Goal: Task Accomplishment & Management: Use online tool/utility

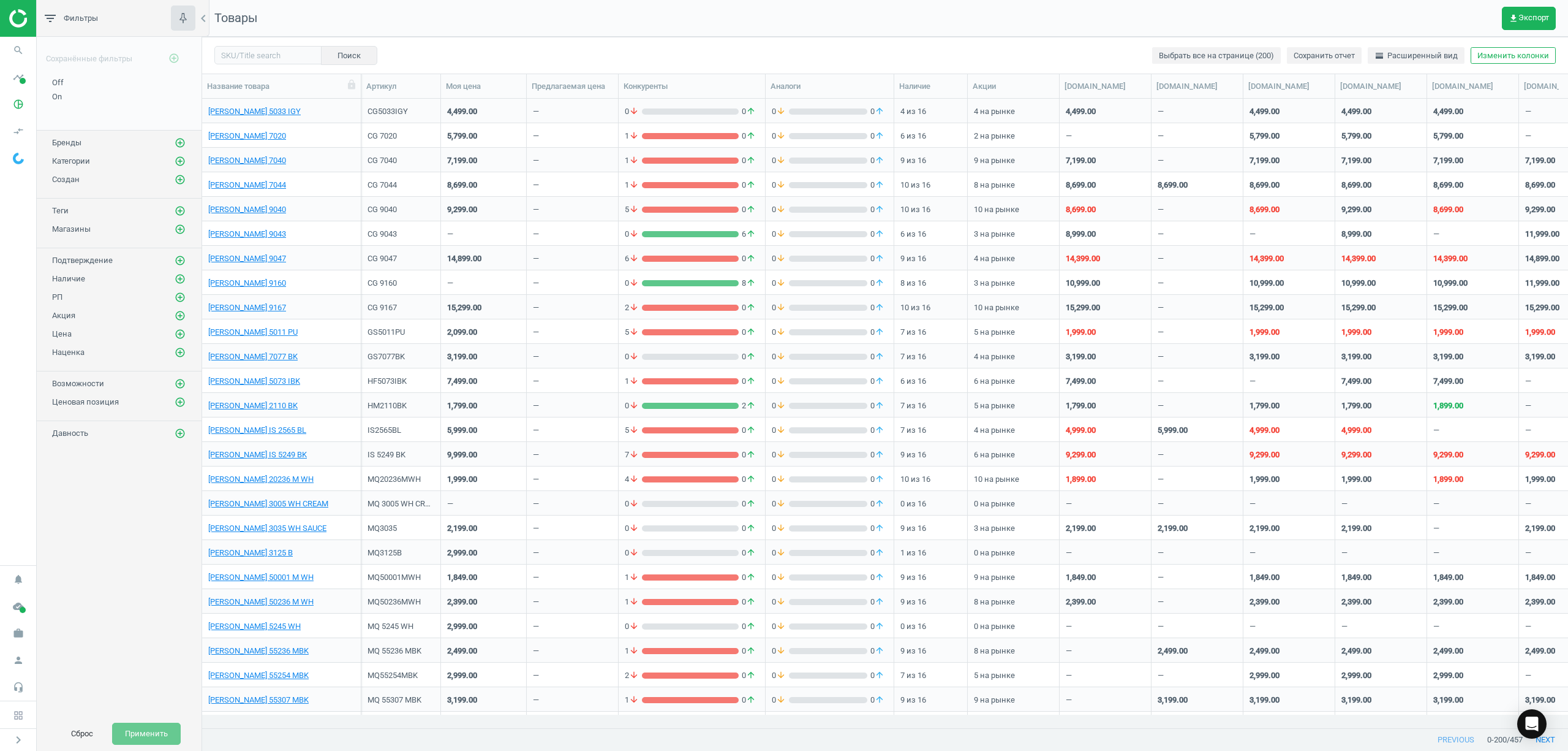
scroll to position [603, 1353]
click at [19, 46] on icon "search" at bounding box center [18, 50] width 23 height 23
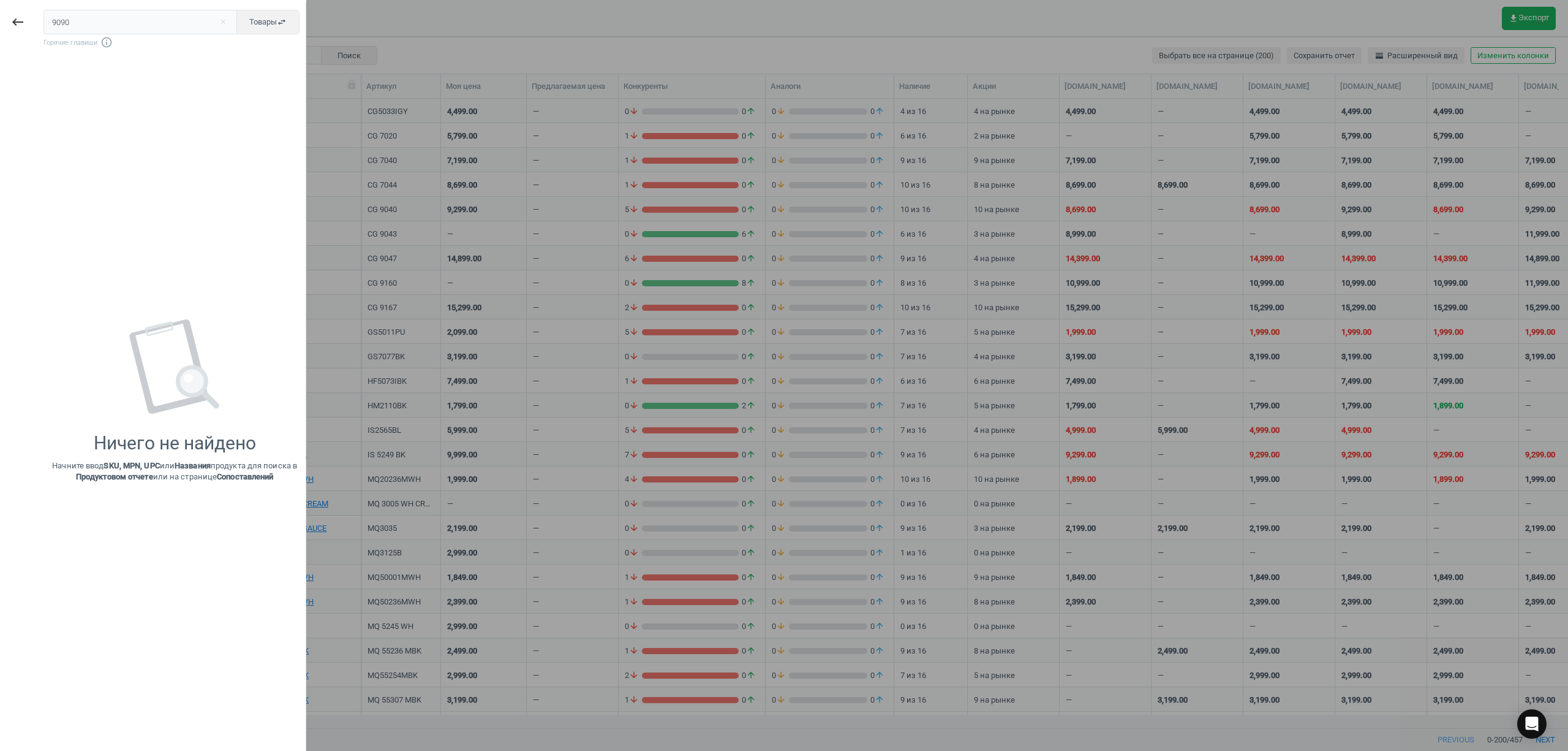
type input "9090"
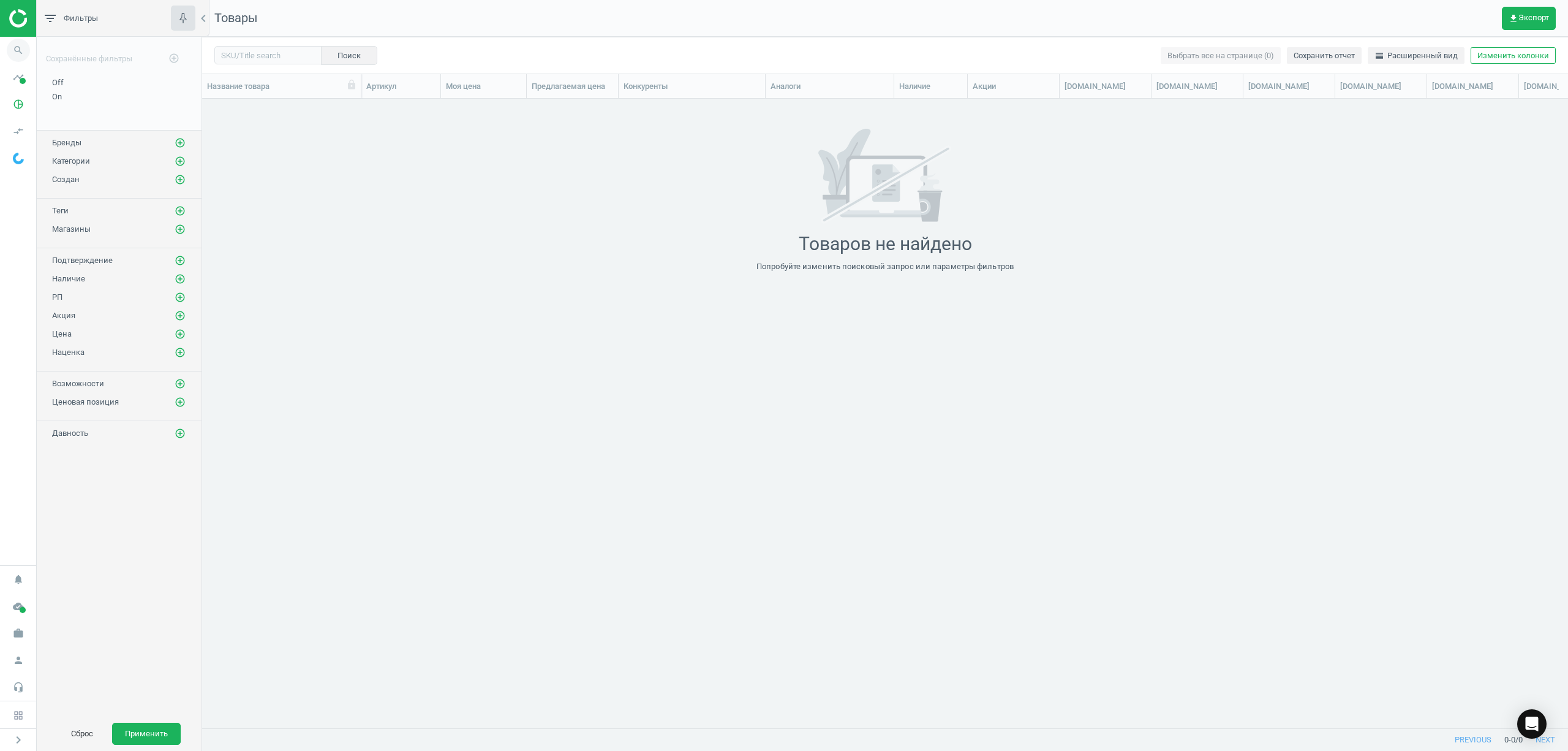
click at [17, 47] on icon "search" at bounding box center [18, 50] width 23 height 23
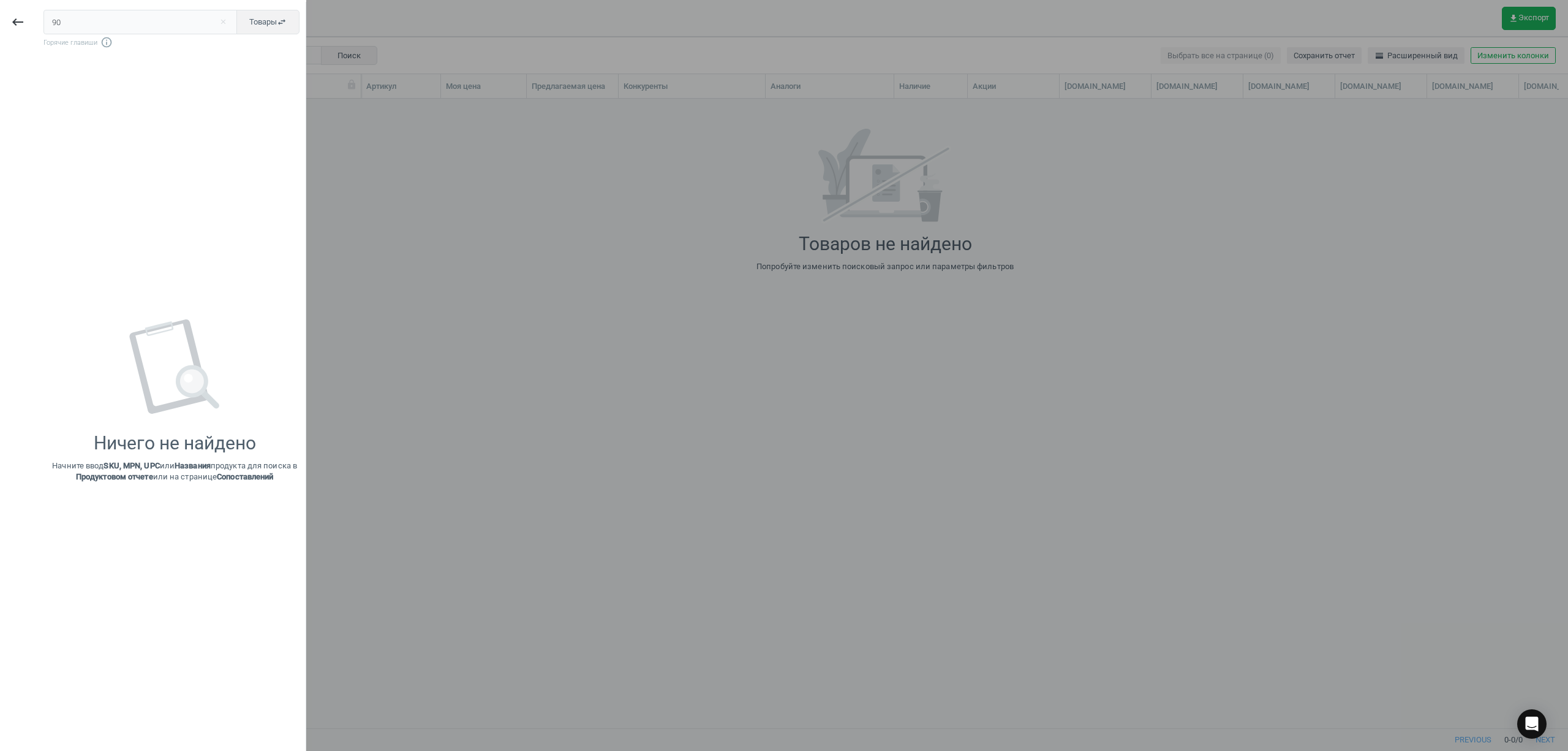
type input "9"
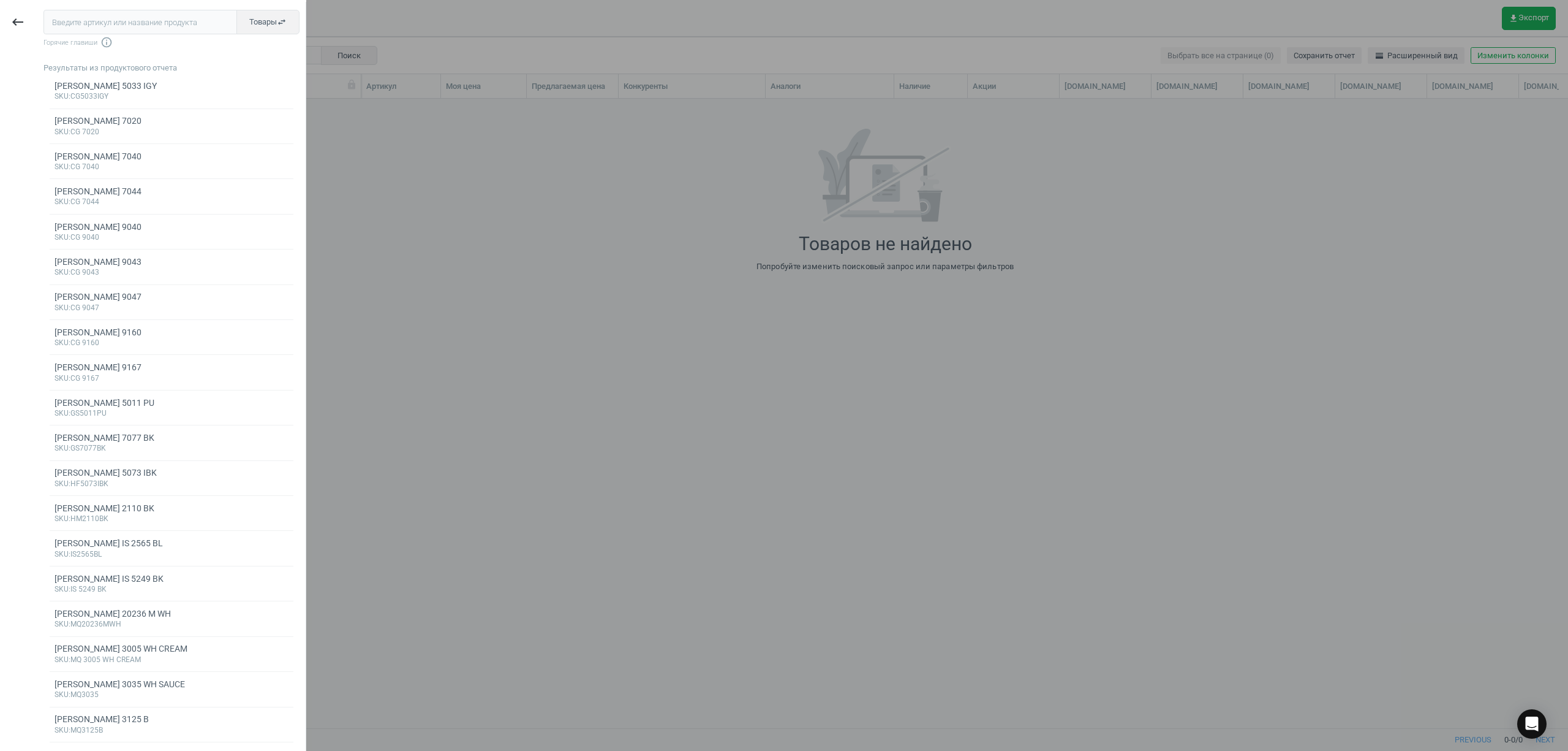
click at [534, 126] on div at bounding box center [784, 375] width 1568 height 751
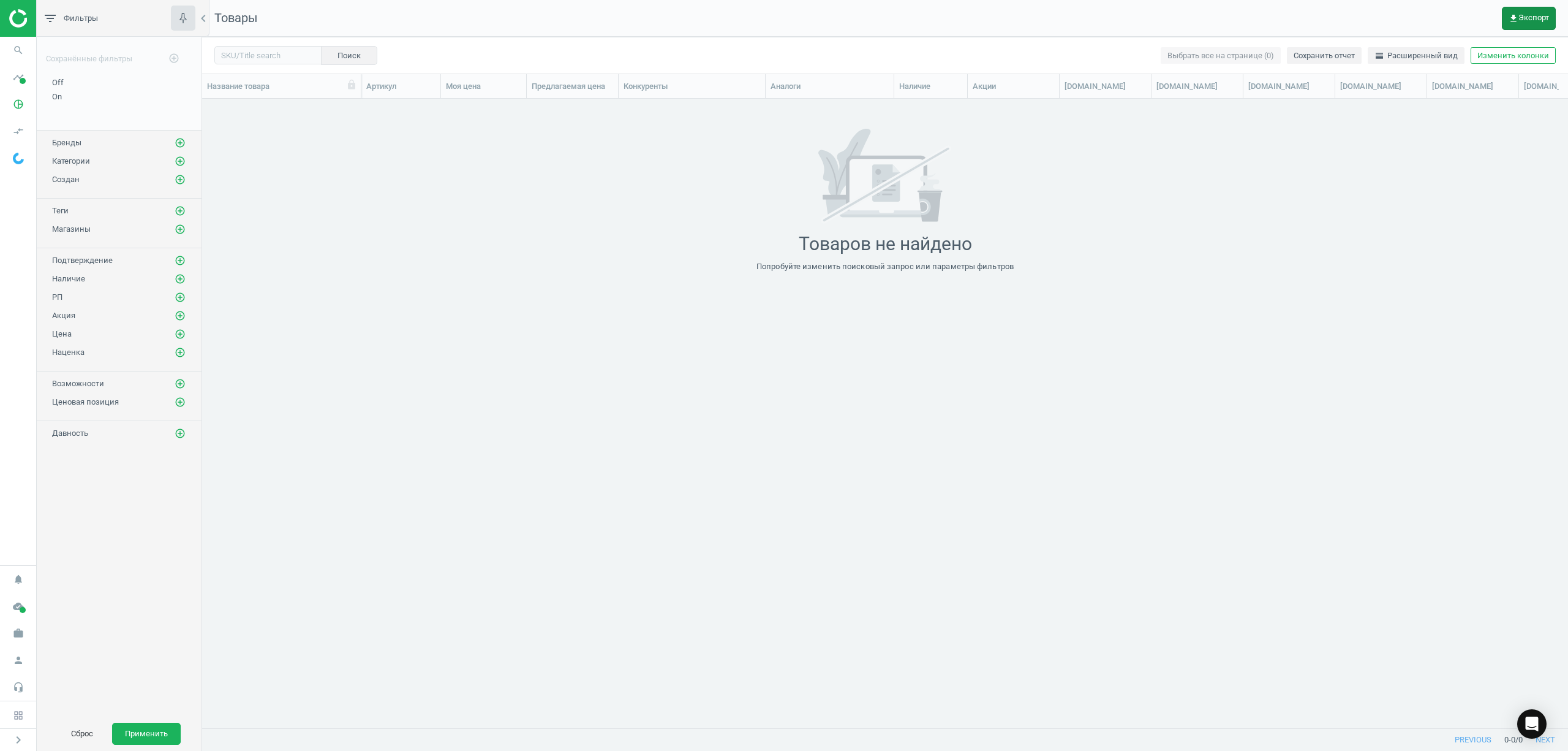
click at [1525, 27] on button "get_app Экспорт" at bounding box center [1529, 18] width 54 height 23
click at [1412, 140] on button "insert_drive_file Отчет по маркетплейсам (Excel)" at bounding box center [1448, 140] width 213 height 23
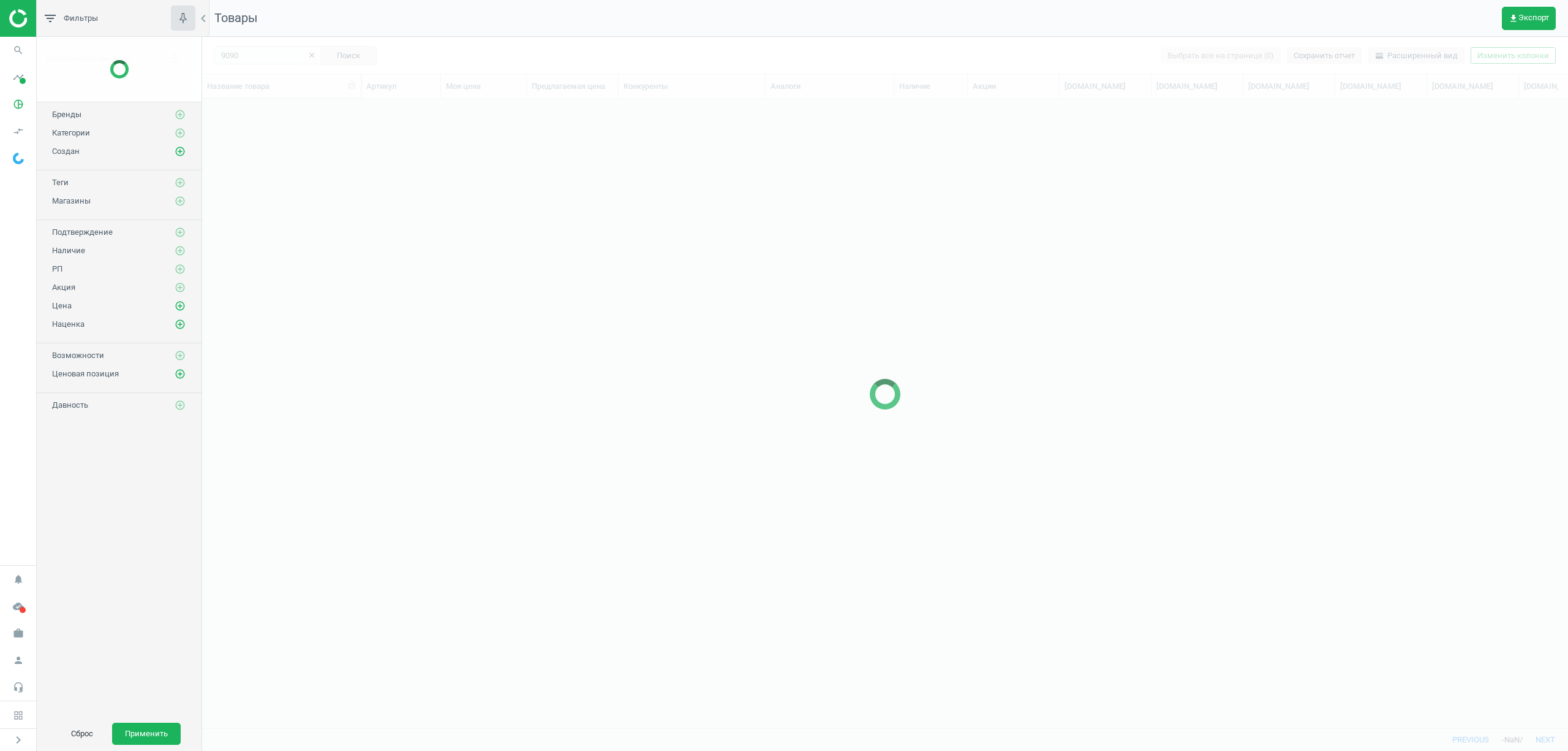
scroll to position [603, 1353]
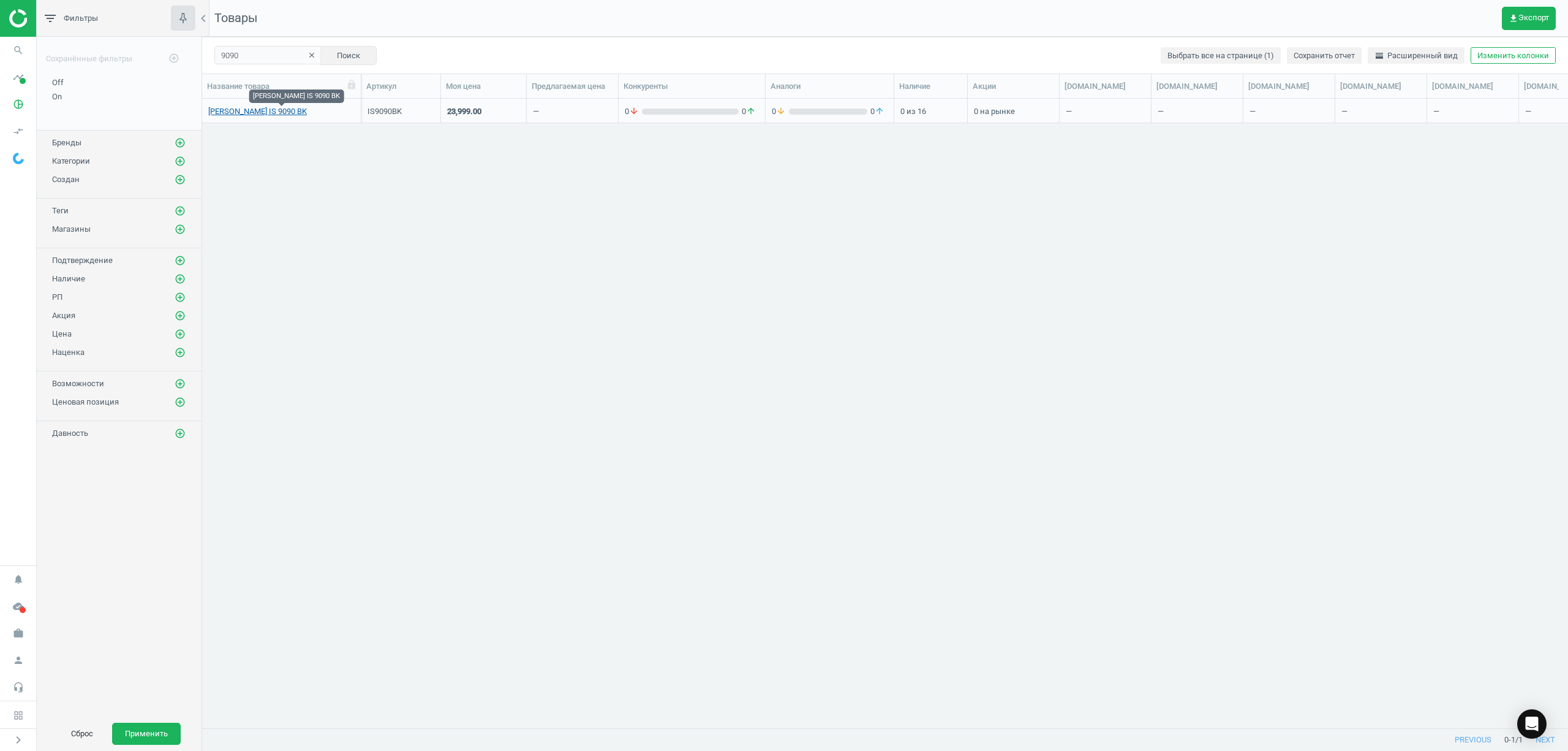
click at [239, 115] on link "BRAUN IS 9090 BK" at bounding box center [257, 112] width 99 height 11
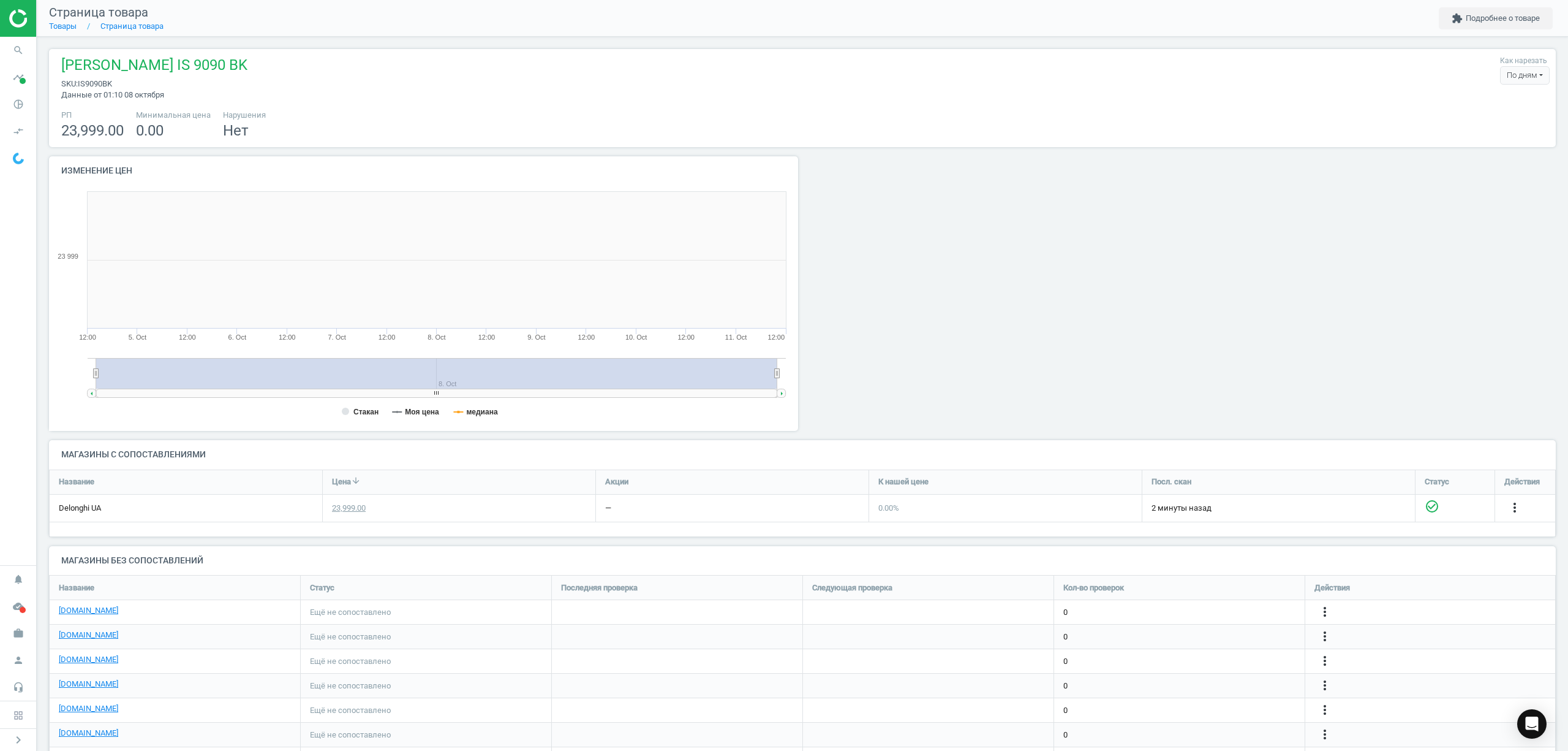
scroll to position [270, 767]
drag, startPoint x: 191, startPoint y: 62, endPoint x: 59, endPoint y: 65, distance: 132.0
click at [59, 65] on div "BRAUN IS 9090 BK sku : IS9090BK Данные от 01:10 08 октября Как нарезать По дням…" at bounding box center [802, 78] width 1494 height 46
copy span "BRAUN IS 9090 BK"
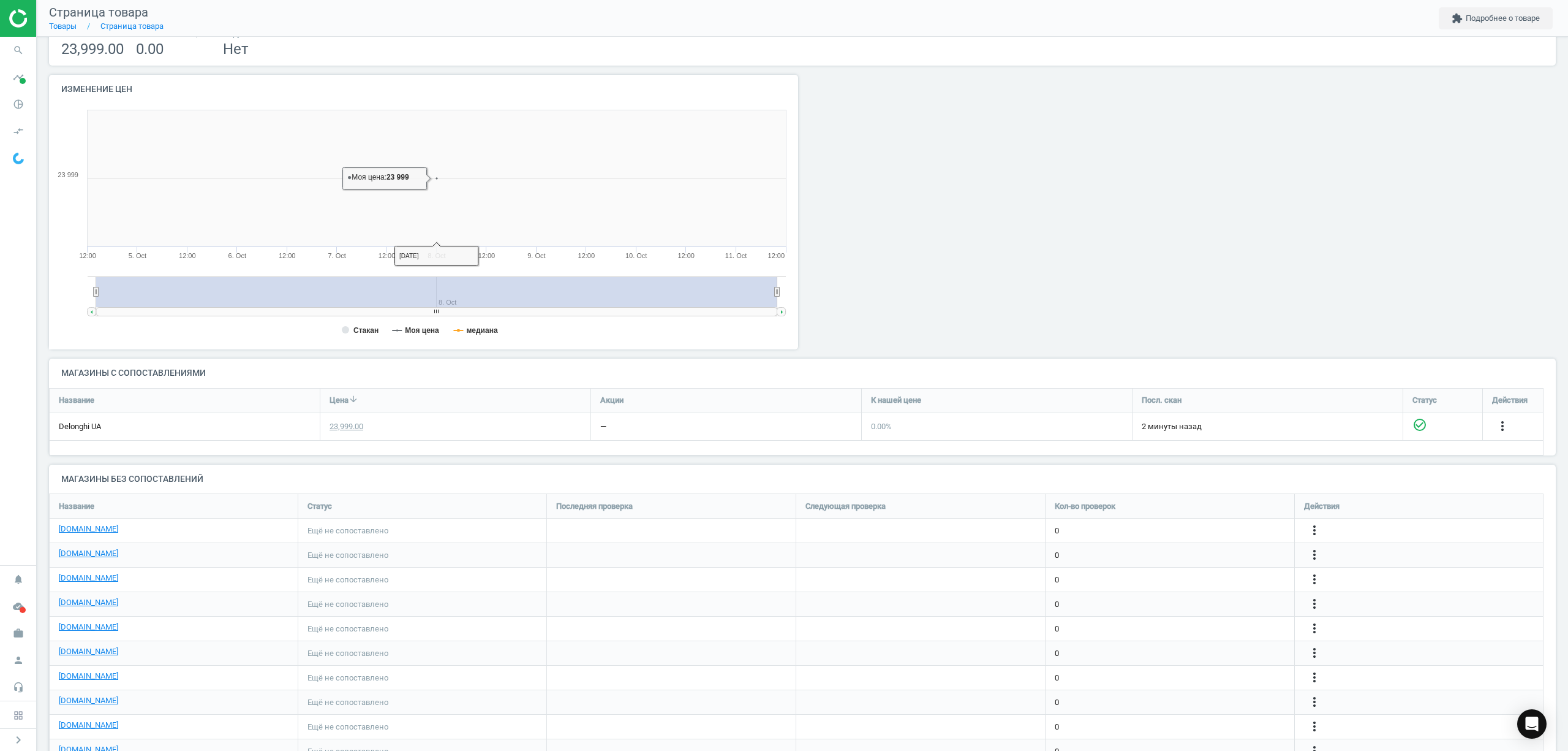
scroll to position [163, 0]
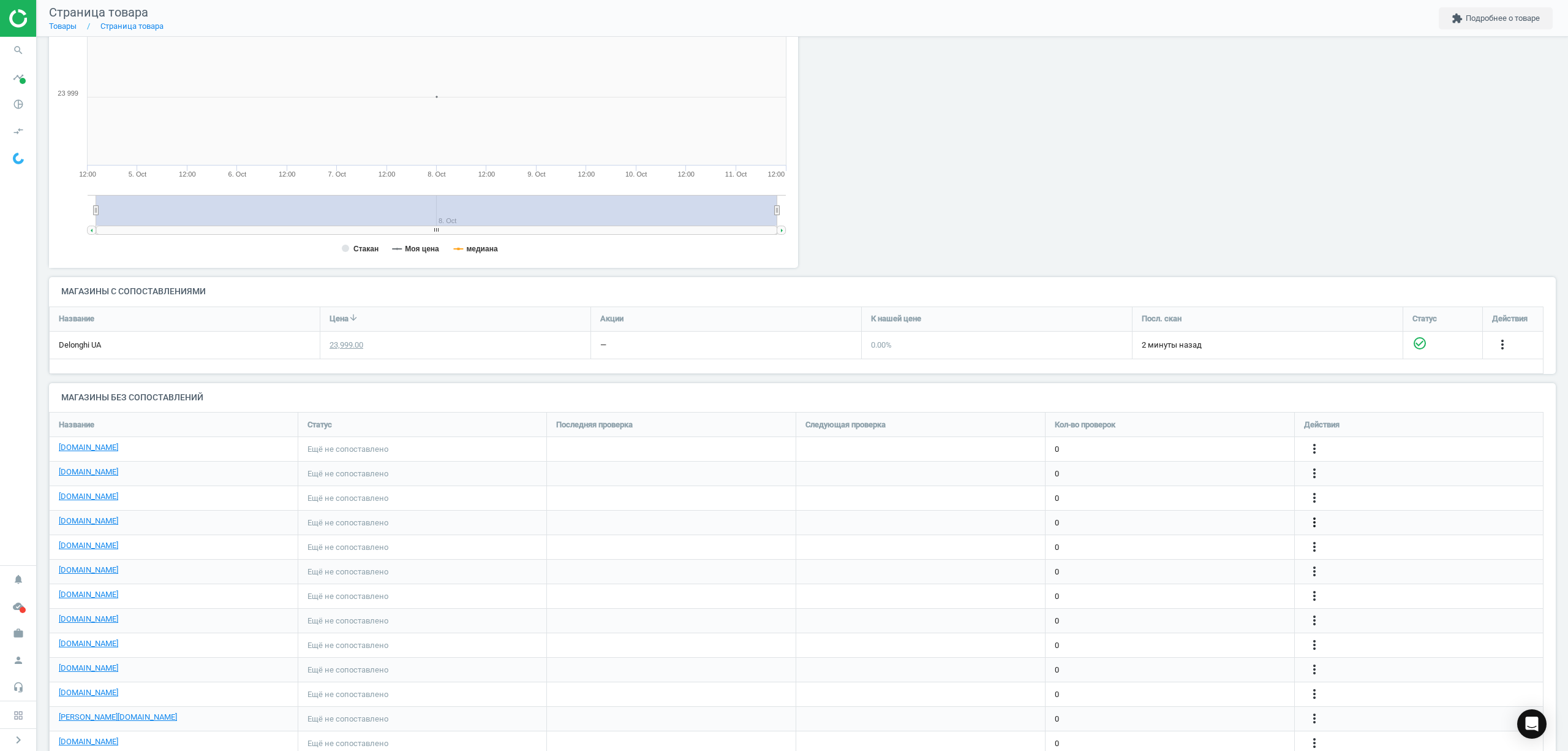
click at [1313, 522] on icon "more_vert" at bounding box center [1314, 522] width 15 height 15
click at [1204, 515] on link "Изменить ссылку/опцию" at bounding box center [1219, 517] width 168 height 19
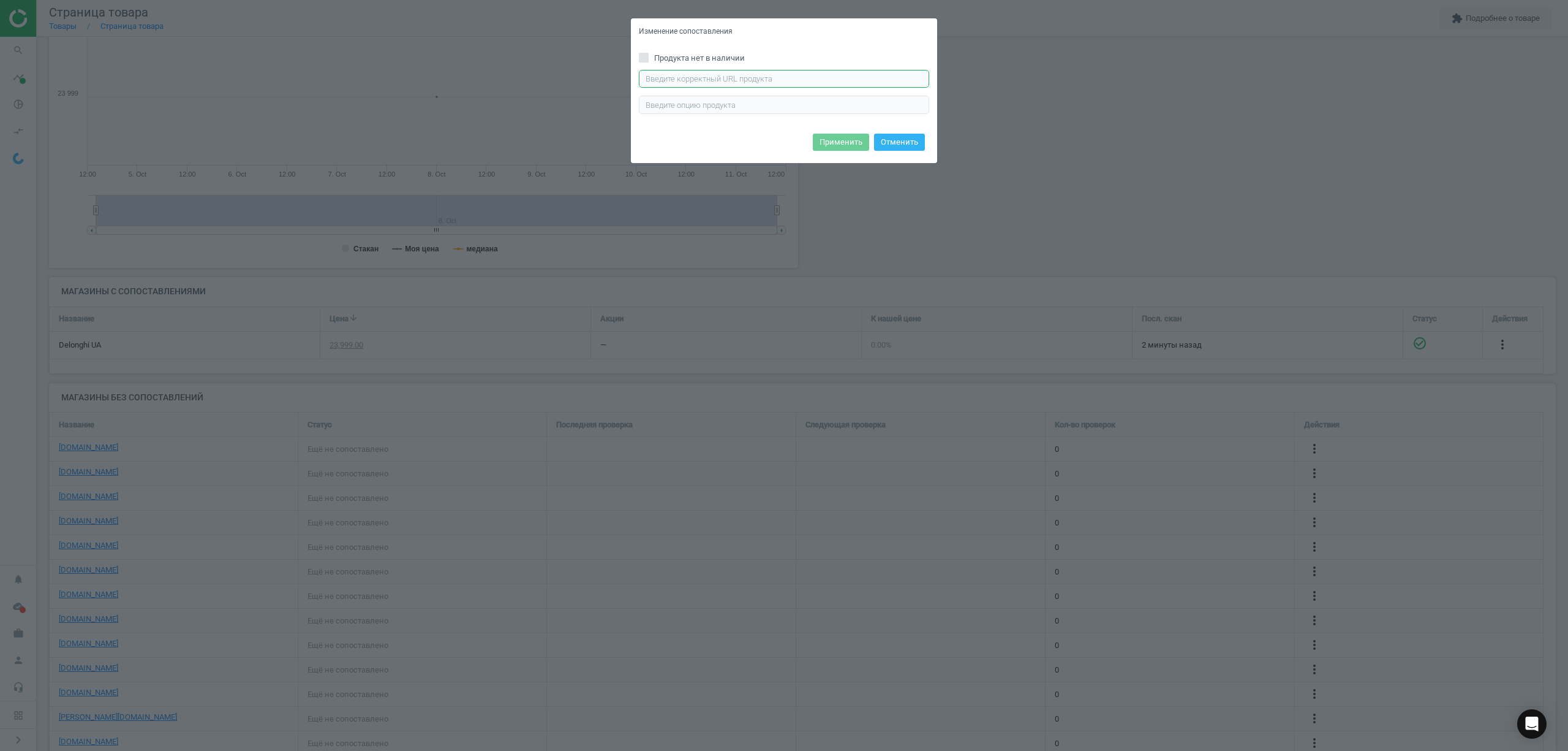
click at [660, 83] on input "text" at bounding box center [784, 79] width 291 height 18
click at [661, 83] on input "text" at bounding box center [784, 79] width 291 height 18
paste input "https://www.foxtrot.com.ua/uk/shop/utyugi-braun-is9090bk.html"
type input "https://www.foxtrot.com.ua/uk/shop/utyugi-braun-is9090bk.html"
click at [857, 141] on button "Применить" at bounding box center [841, 142] width 56 height 17
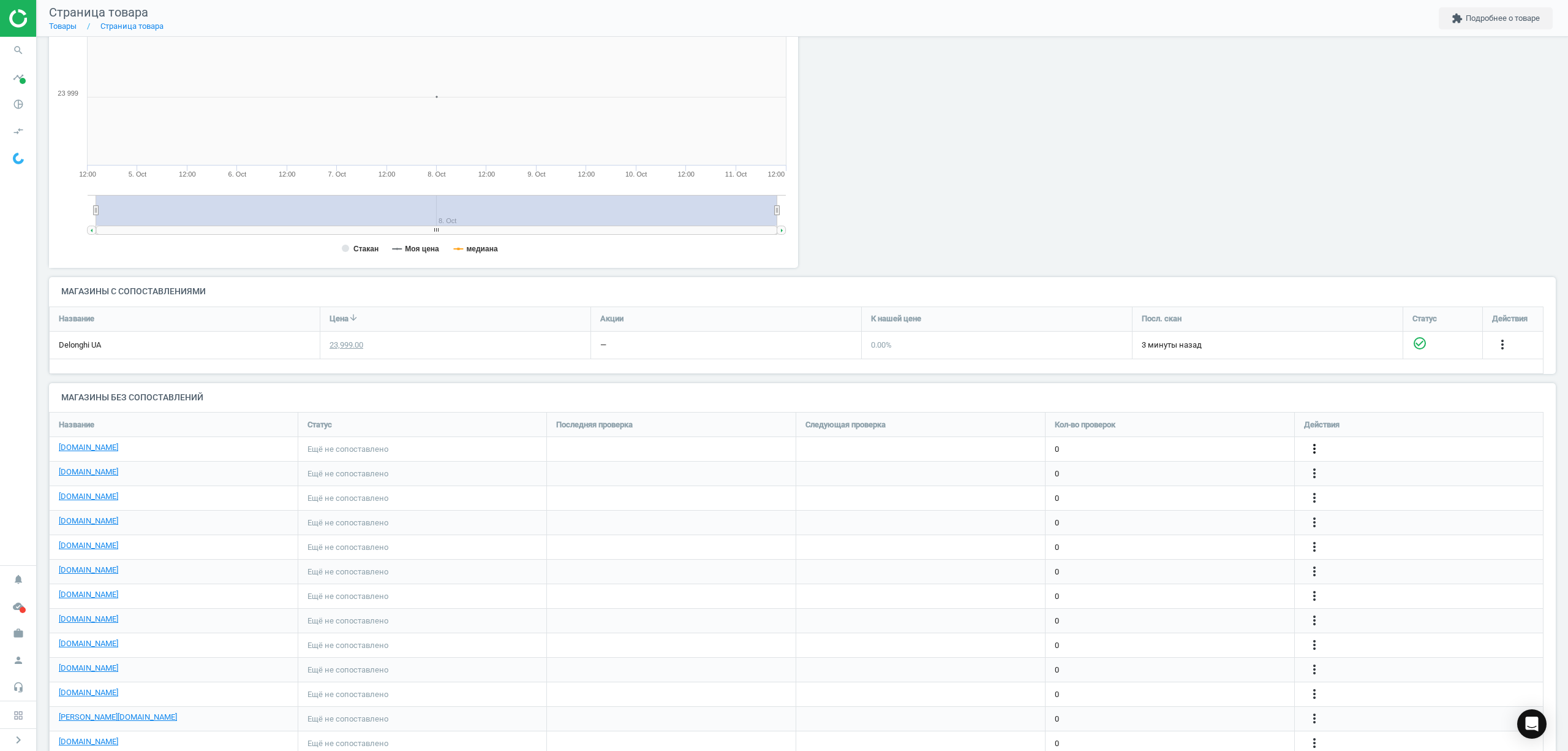
click at [1316, 452] on icon "more_vert" at bounding box center [1314, 449] width 15 height 15
click at [1174, 444] on link "Изменить ссылку/опцию" at bounding box center [1219, 444] width 168 height 19
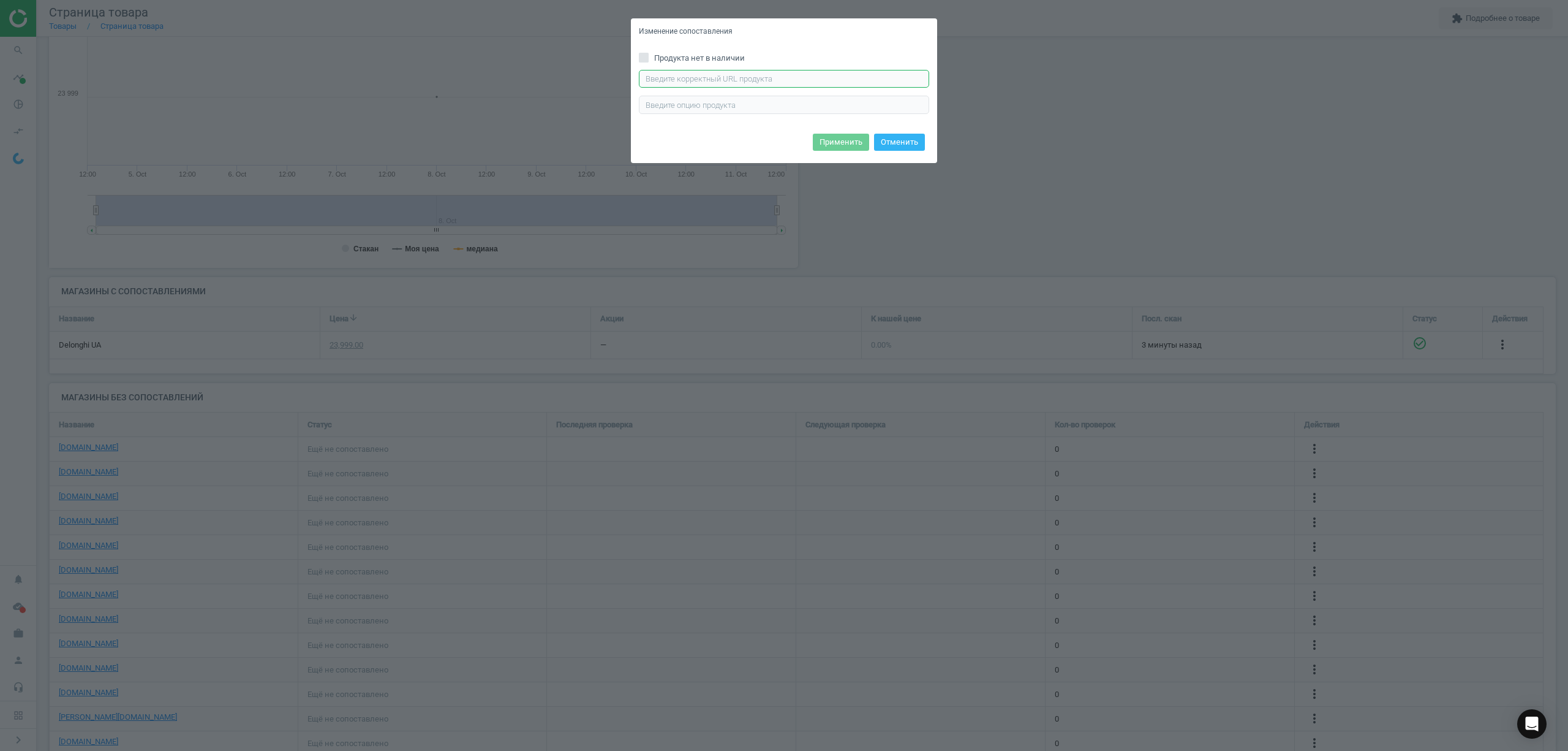
click at [670, 86] on input "text" at bounding box center [784, 79] width 291 height 18
paste input "454410041"
type input "454410041"
drag, startPoint x: 728, startPoint y: 81, endPoint x: 476, endPoint y: 91, distance: 252.2
click at [476, 91] on div "Изменение сопоставления Продукта нет в наличии 454410041 Введите правильный url…" at bounding box center [784, 375] width 1568 height 751
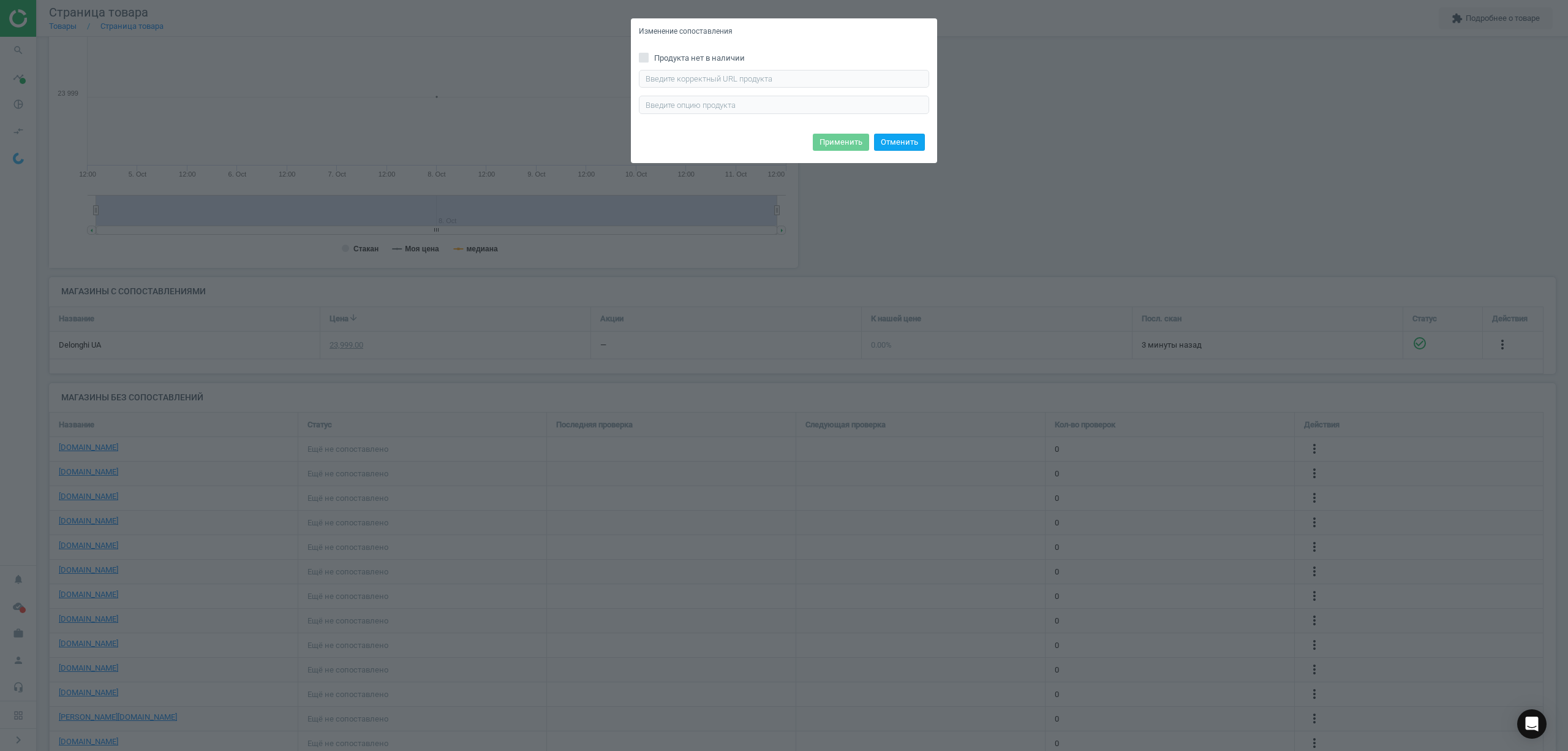
click at [924, 142] on button "Отменить" at bounding box center [899, 142] width 51 height 17
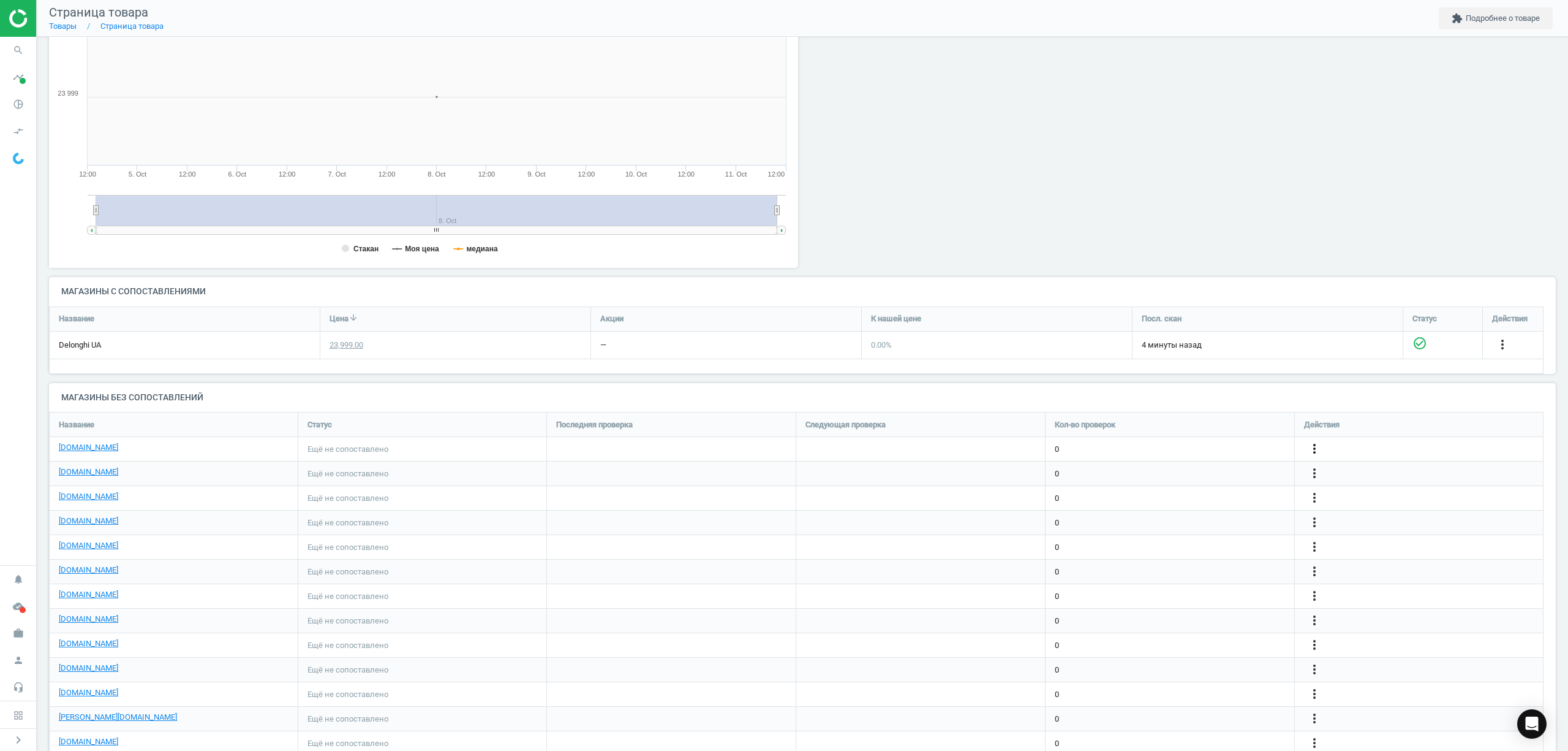
click at [1313, 450] on icon "more_vert" at bounding box center [1314, 449] width 15 height 15
click at [1314, 447] on icon "more_vert" at bounding box center [1314, 449] width 15 height 15
click at [1176, 446] on link "Изменить ссылку/опцию" at bounding box center [1219, 444] width 168 height 19
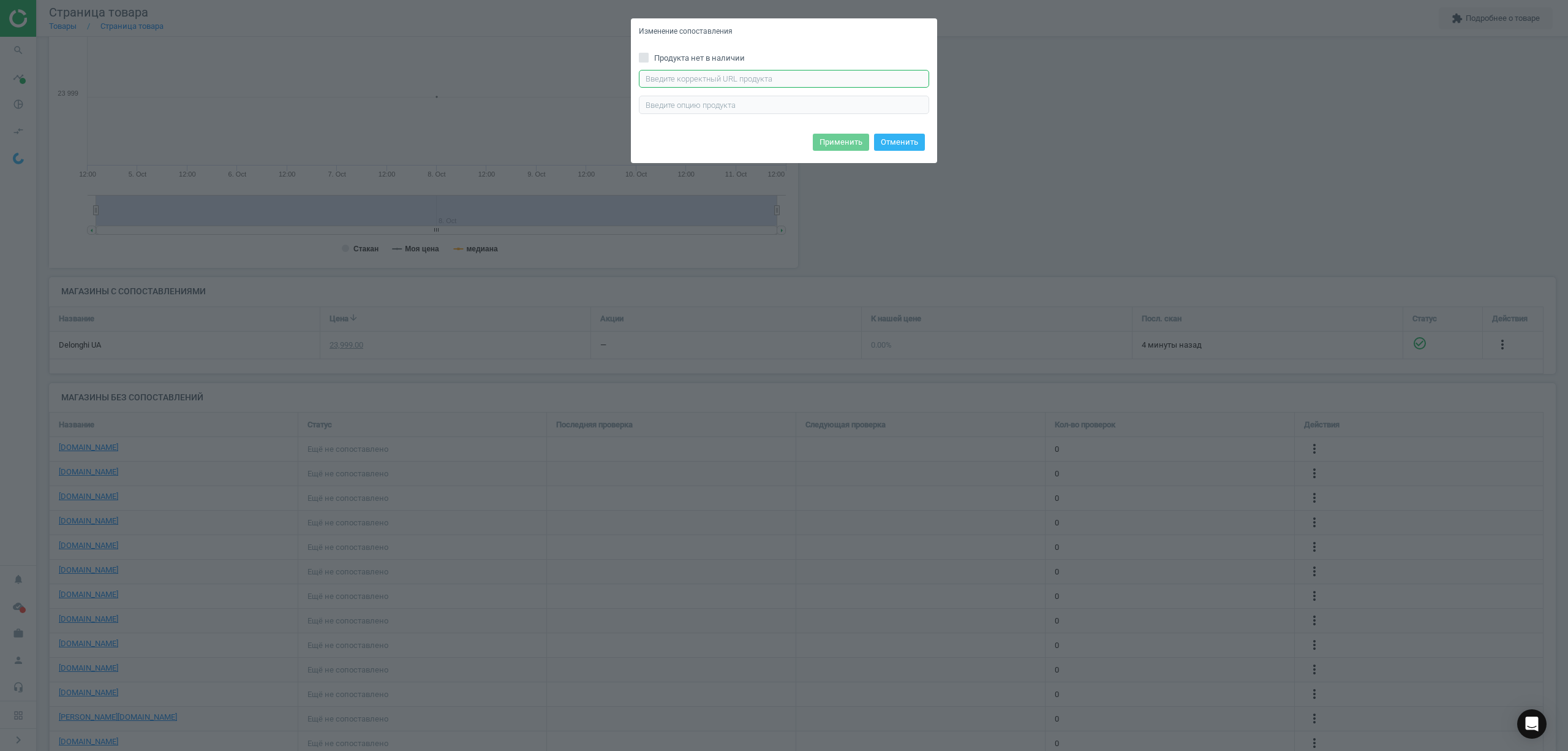
click at [703, 72] on input "text" at bounding box center [784, 79] width 291 height 18
paste input "https://bt.rozetka.com.ua/ua/braun-is9090bk/p454410041/"
type input "https://bt.rozetka.com.ua/ua/braun-is9090bk/p454410041/"
click at [846, 136] on button "Применить" at bounding box center [841, 142] width 56 height 17
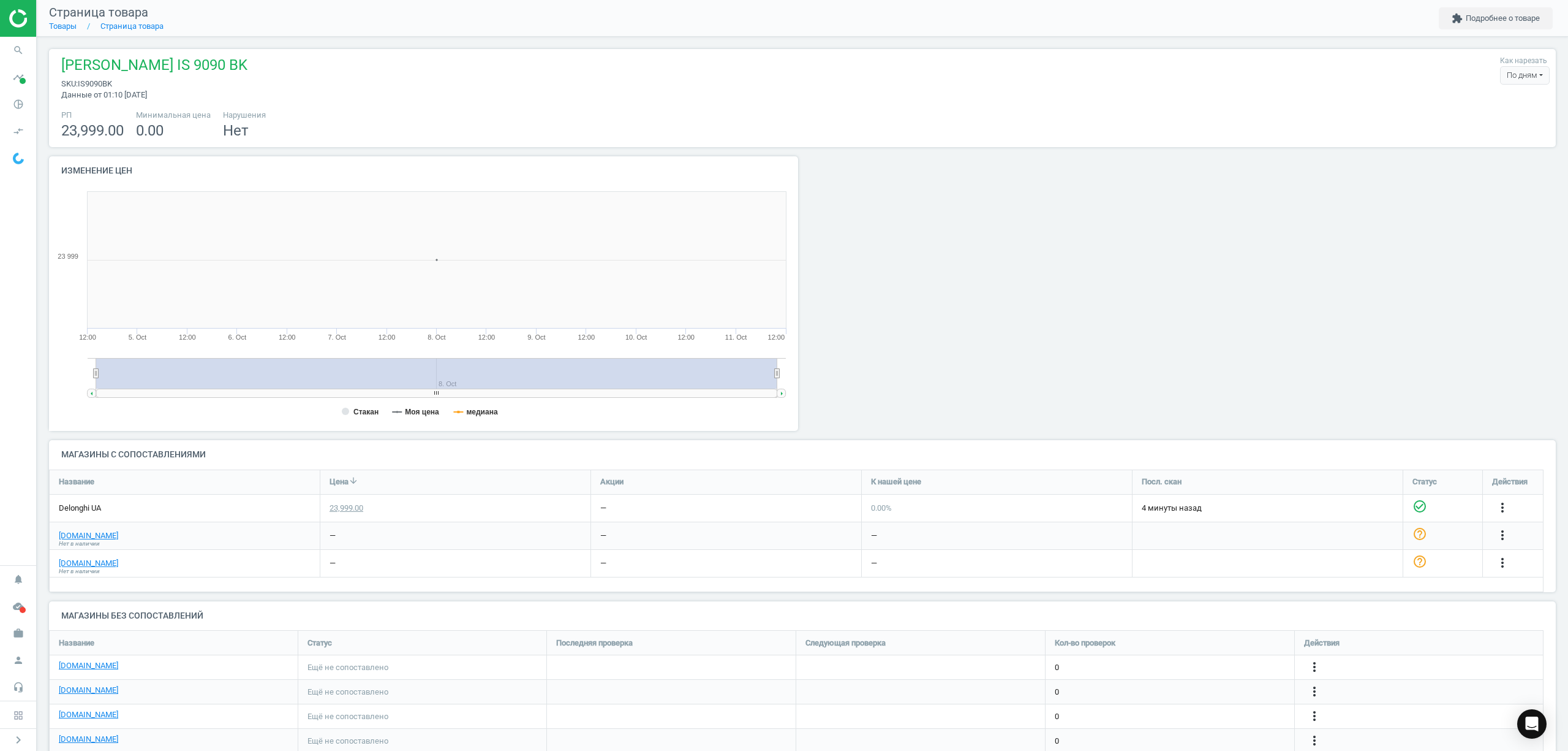
scroll to position [163, 0]
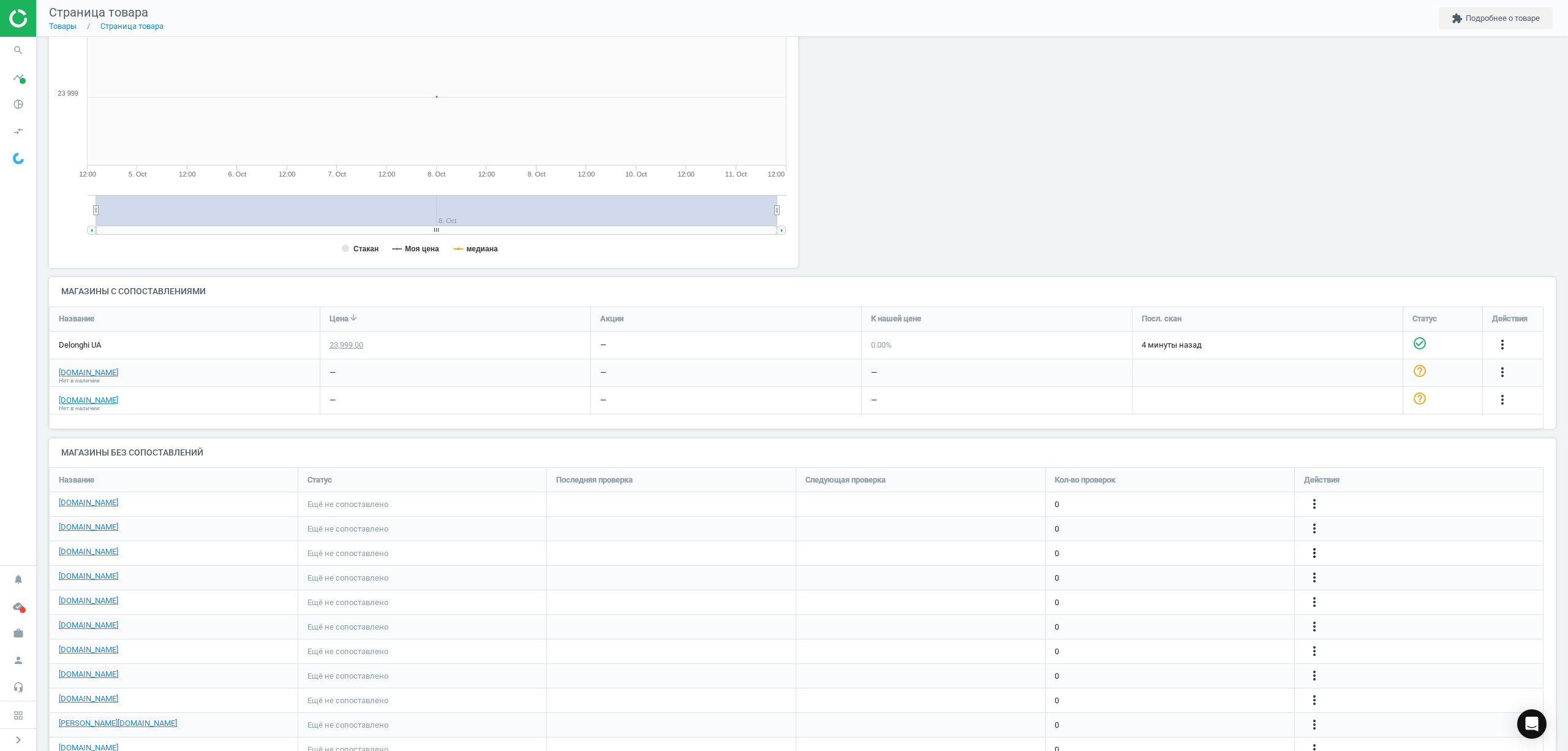
click at [1316, 554] on icon "more_vert" at bounding box center [1314, 553] width 15 height 15
click at [1313, 552] on icon "more_vert" at bounding box center [1314, 553] width 15 height 15
click at [1184, 545] on link "Изменить ссылку/опцию" at bounding box center [1219, 548] width 168 height 19
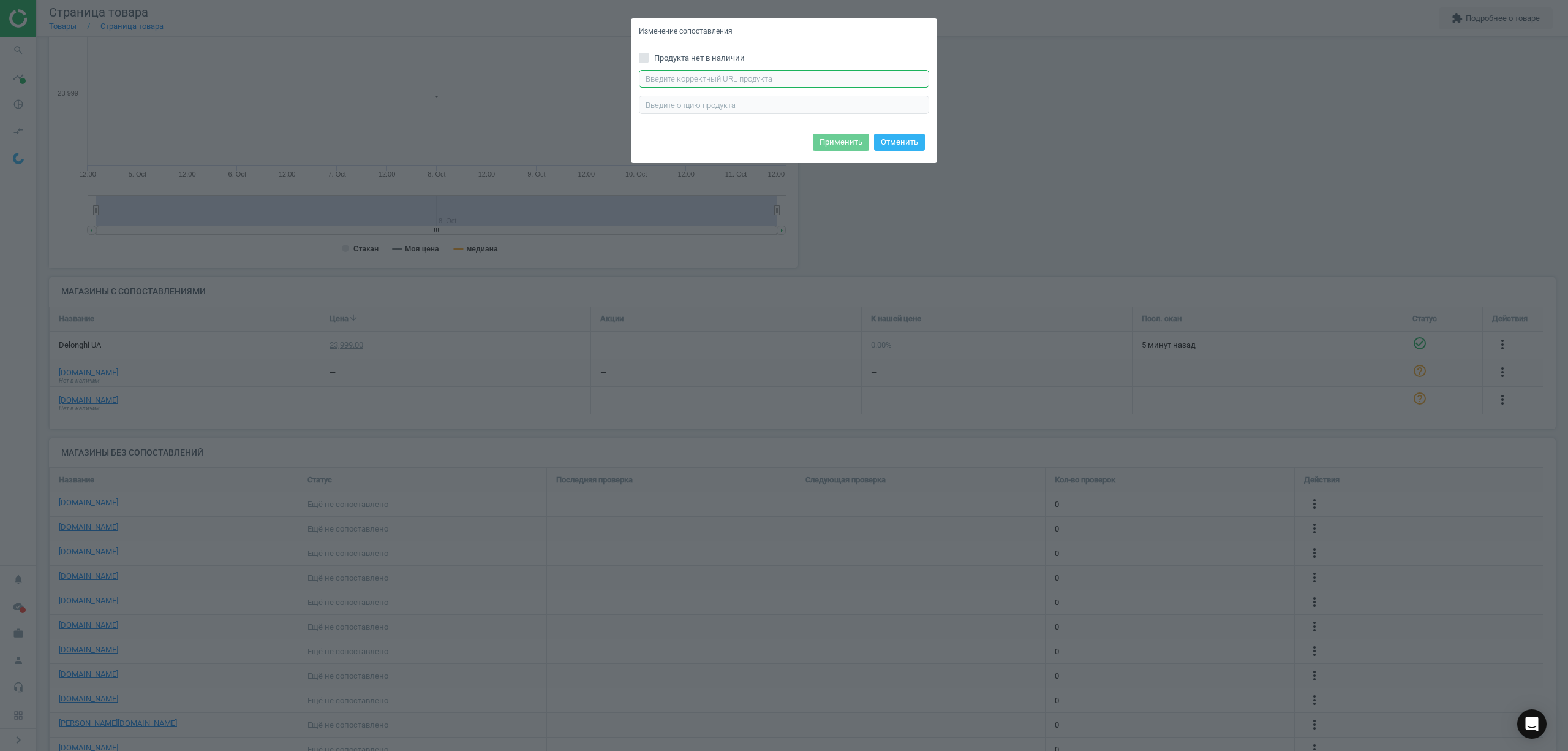
click at [691, 86] on input "text" at bounding box center [784, 79] width 291 height 18
paste input "https://epicentrk.ua/shop/prasuvalna-systema-braun-carestyle-9-is9090bk.html"
type input "https://epicentrk.ua/shop/prasuvalna-systema-braun-carestyle-9-is9090bk.html"
click at [834, 143] on button "Применить" at bounding box center [841, 142] width 56 height 17
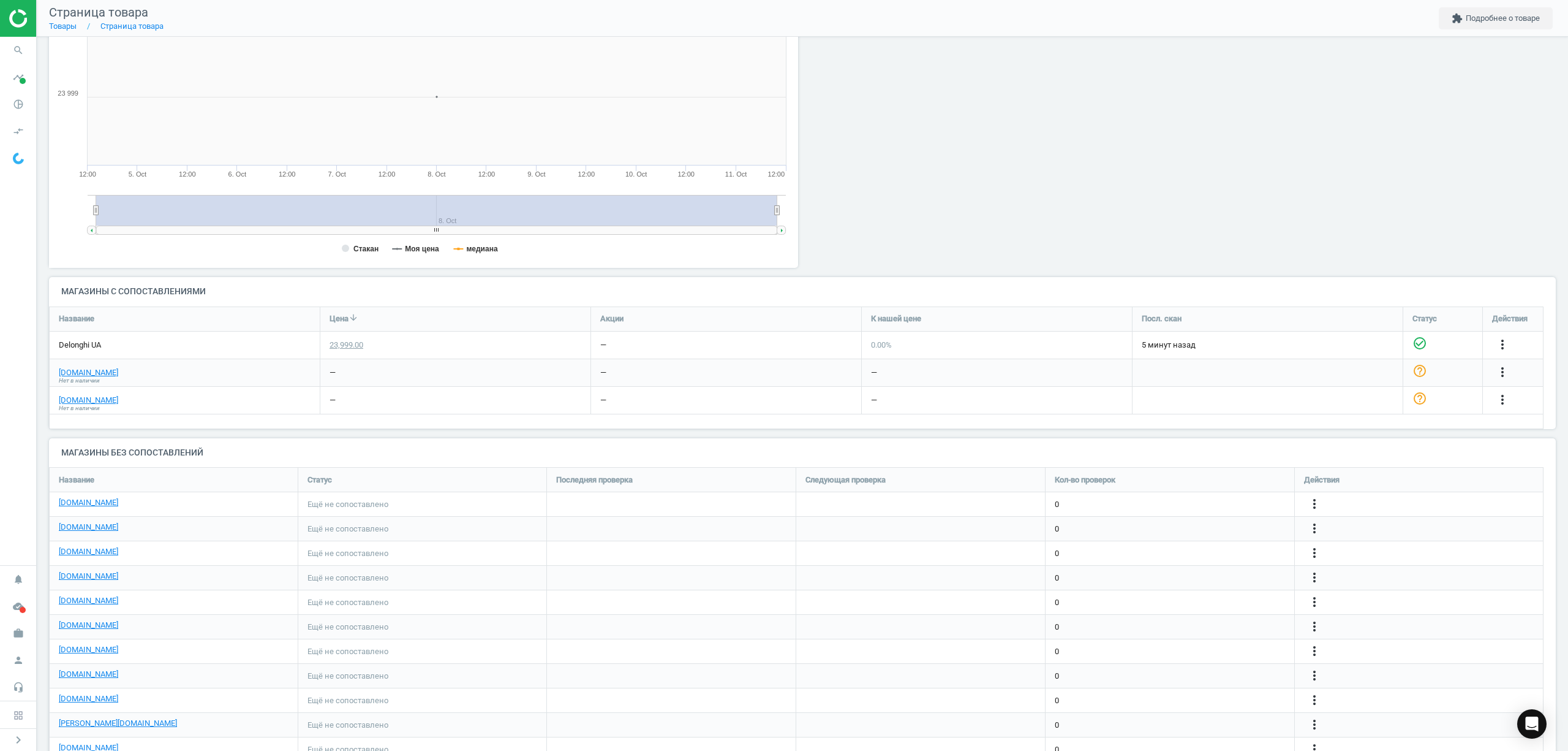
scroll to position [285, 0]
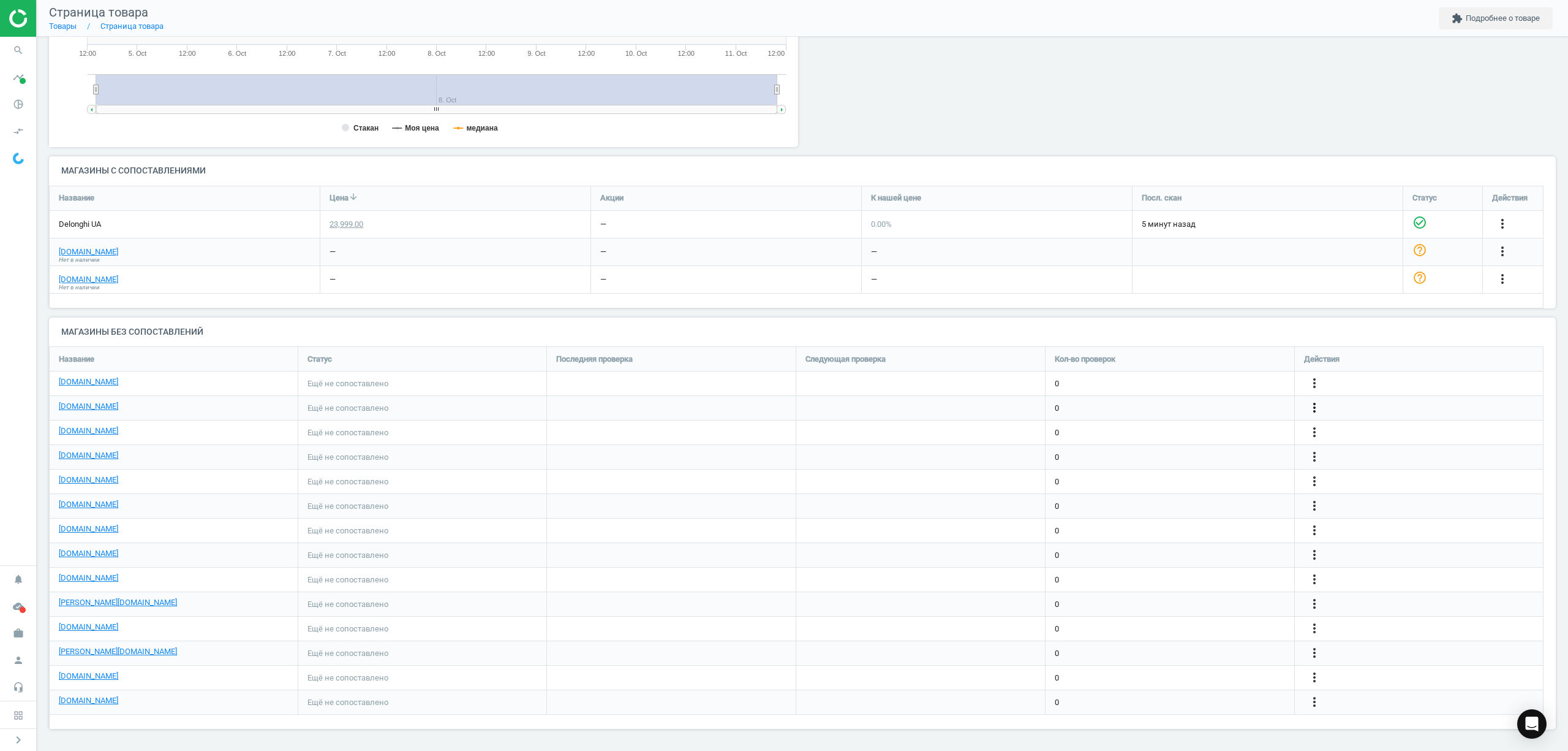
click at [1313, 407] on icon "more_vert" at bounding box center [1314, 408] width 15 height 15
click at [1184, 400] on link "Изменить ссылку/опцию" at bounding box center [1219, 402] width 168 height 19
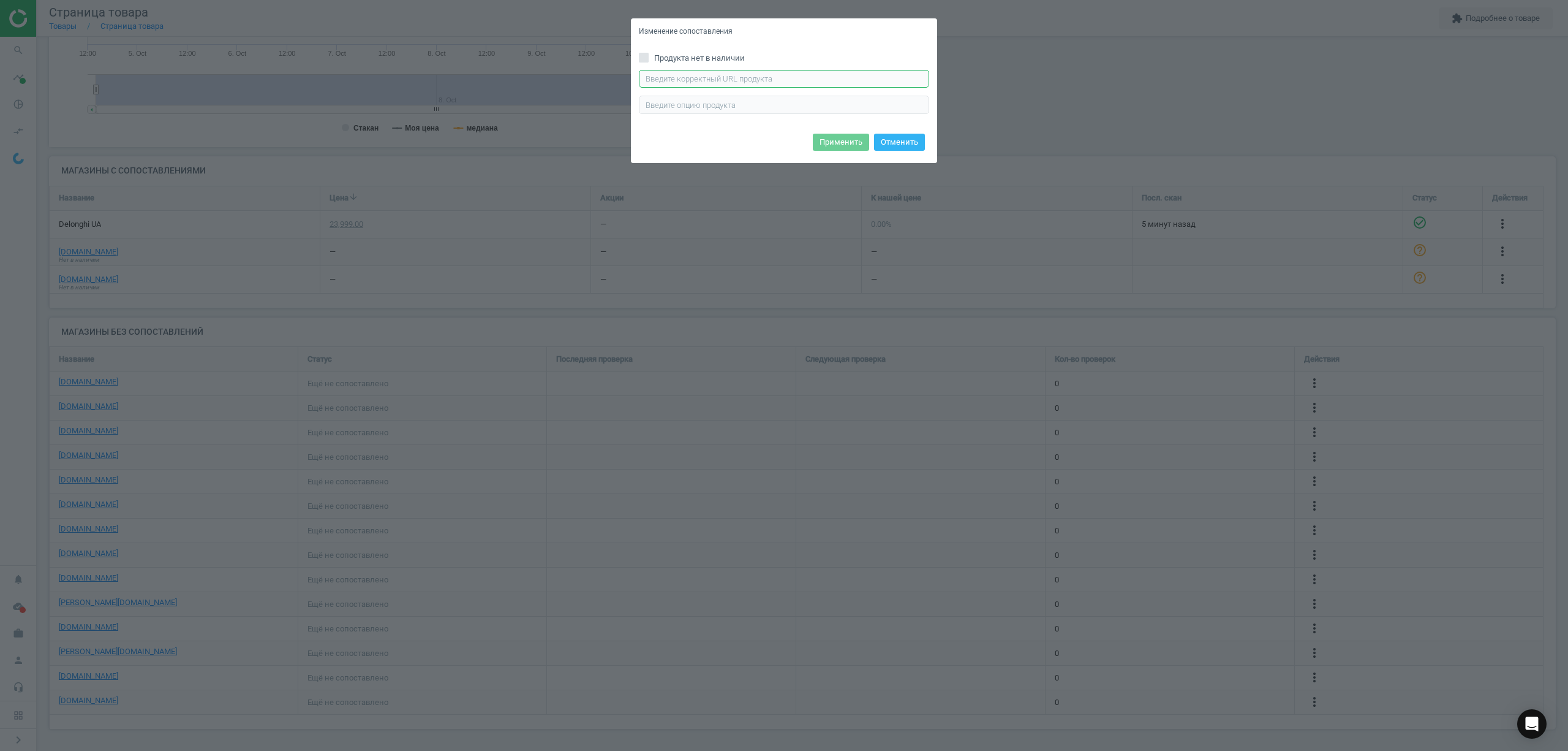
click at [716, 79] on input "text" at bounding box center [784, 79] width 291 height 18
paste input "https://comfy.ua/ua/utjug-s-parogeneratorom-braun-is9090bk.html"
type input "https://comfy.ua/ua/utjug-s-parogeneratorom-braun-is9090bk.html"
click at [850, 142] on button "Применить" at bounding box center [841, 142] width 56 height 17
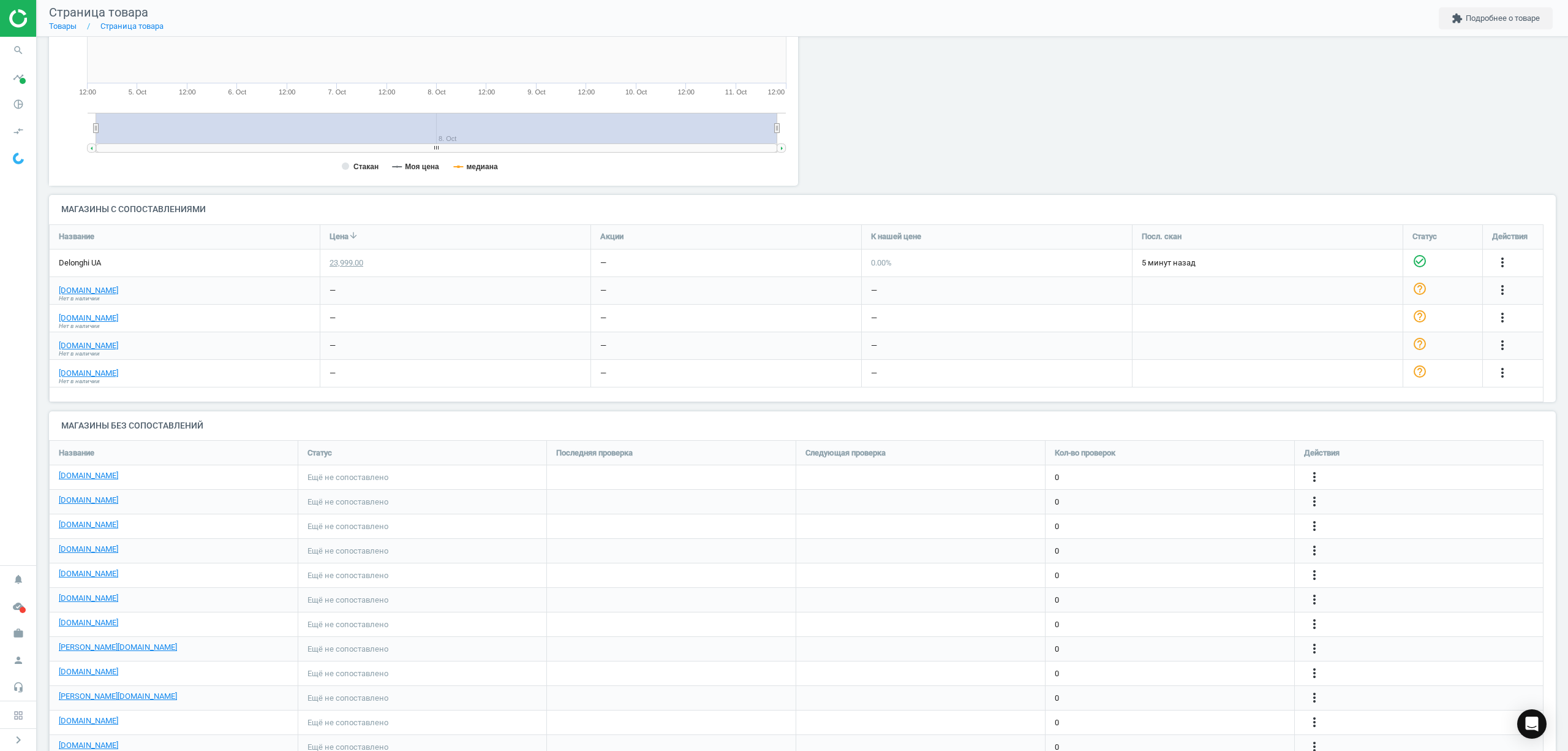
scroll to position [291, 0]
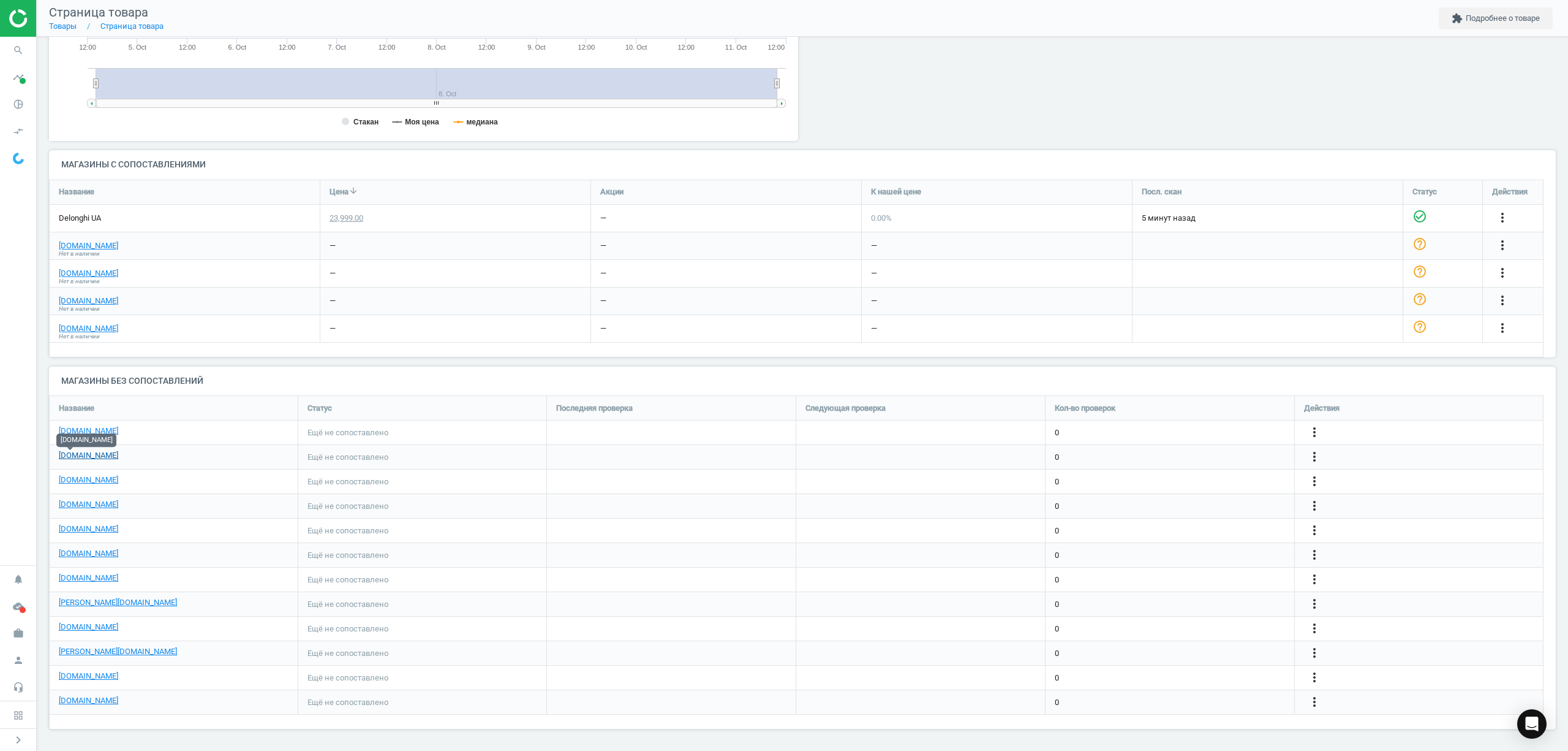
click at [78, 458] on link "[DOMAIN_NAME]" at bounding box center [88, 455] width 59 height 11
click at [1318, 505] on icon "more_vert" at bounding box center [1314, 506] width 15 height 15
click at [1225, 499] on link "Изменить ссылку/опцию" at bounding box center [1219, 500] width 168 height 19
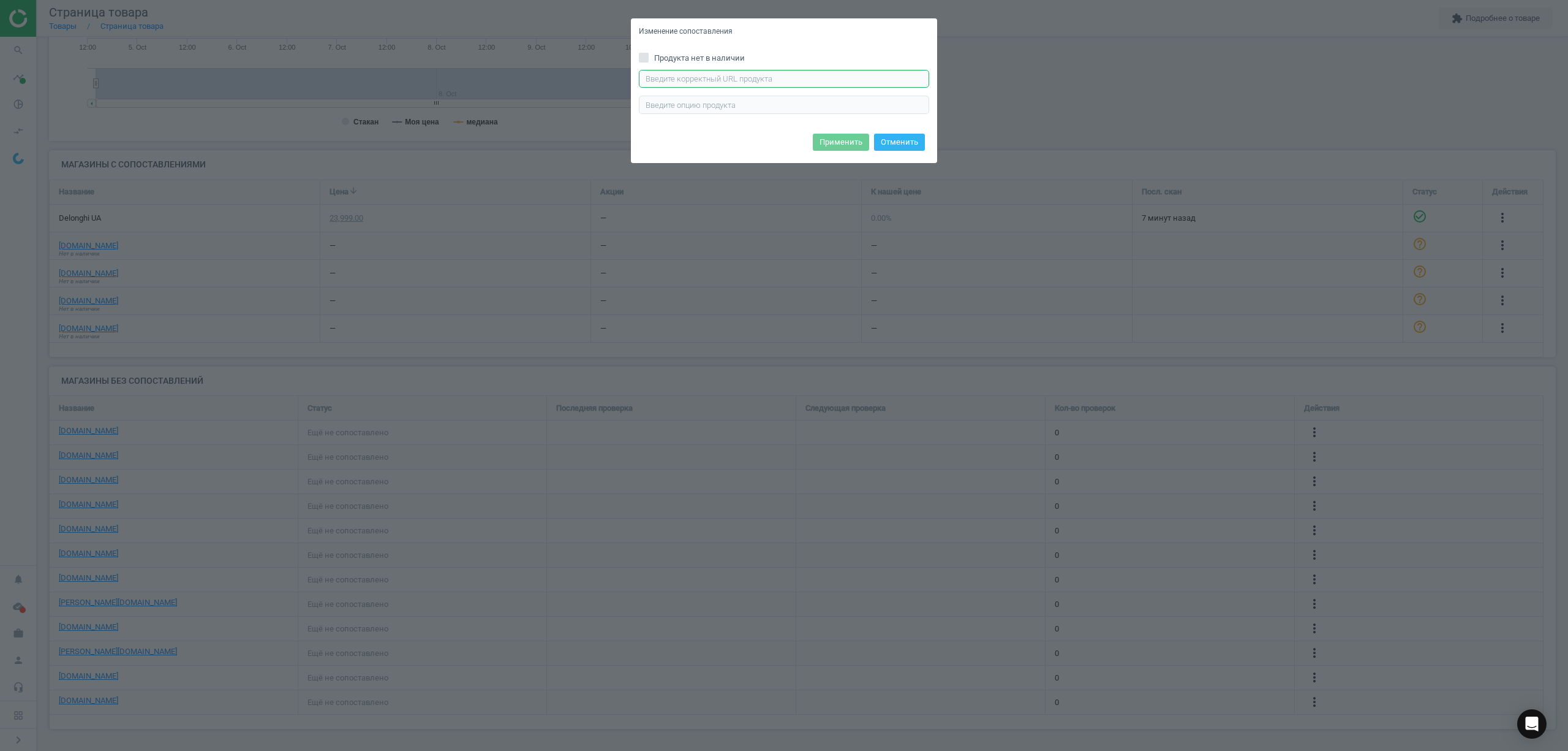
click at [664, 83] on input "text" at bounding box center [784, 79] width 291 height 18
paste input "https://f.ua/ua/braun/carestyle-9-is9090bk-7045685.html"
type input "https://f.ua/ua/braun/carestyle-9-is9090bk-7045685.html"
click at [839, 143] on button "Применить" at bounding box center [841, 142] width 56 height 17
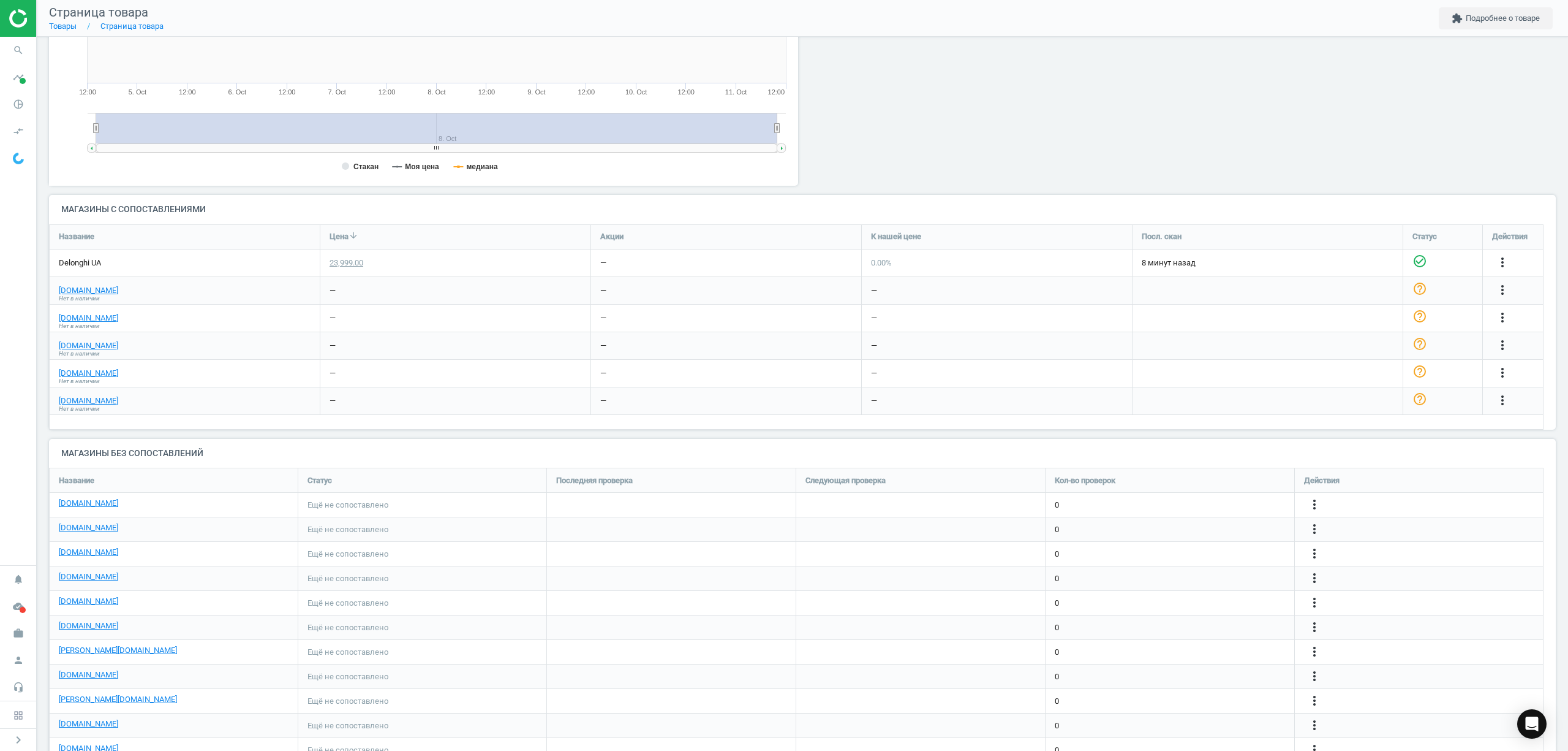
scroll to position [293, 0]
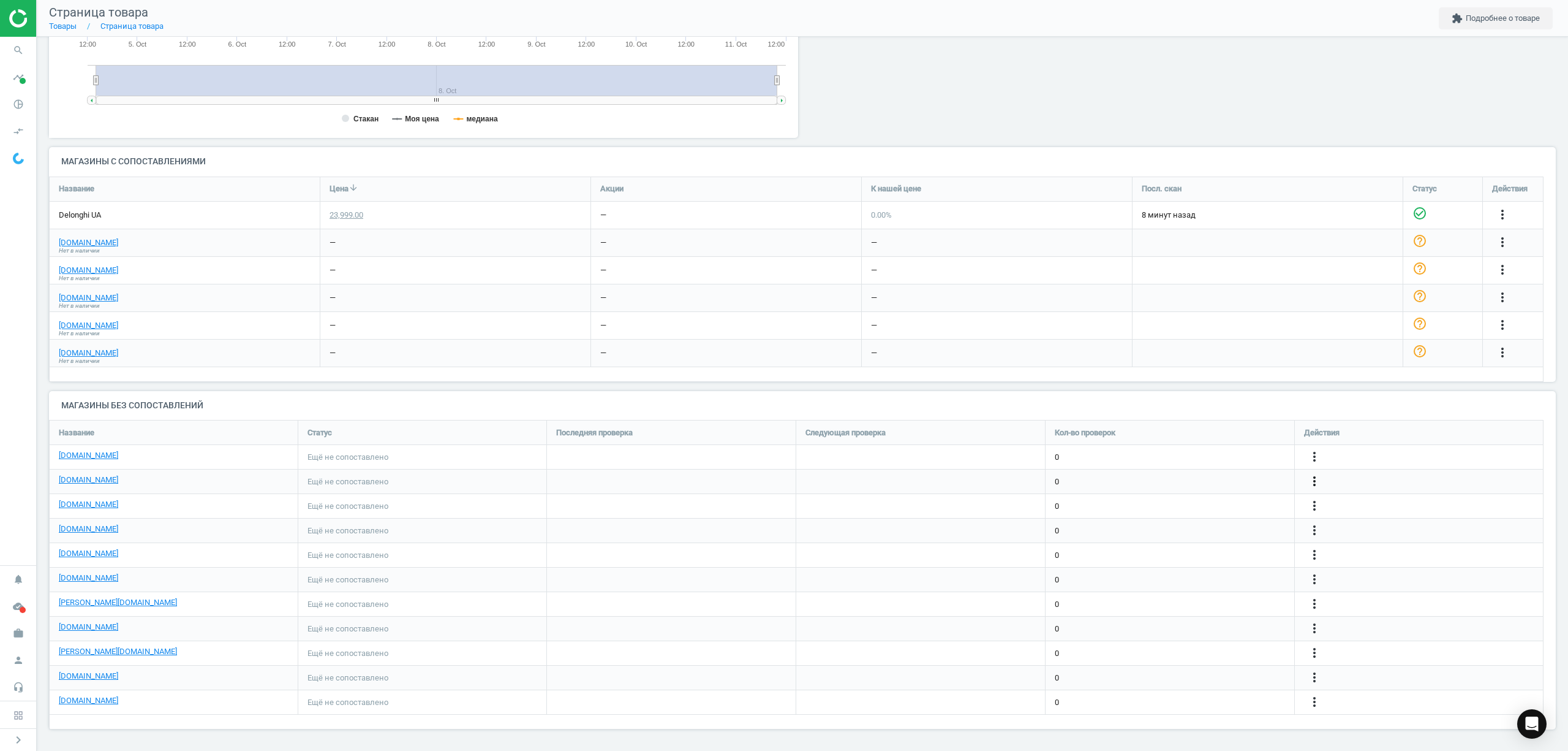
drag, startPoint x: 1316, startPoint y: 484, endPoint x: 1308, endPoint y: 476, distance: 11.3
click at [1314, 484] on icon "more_vert" at bounding box center [1314, 481] width 15 height 15
click at [1155, 473] on link "Изменить ссылку/опцию" at bounding box center [1219, 476] width 168 height 19
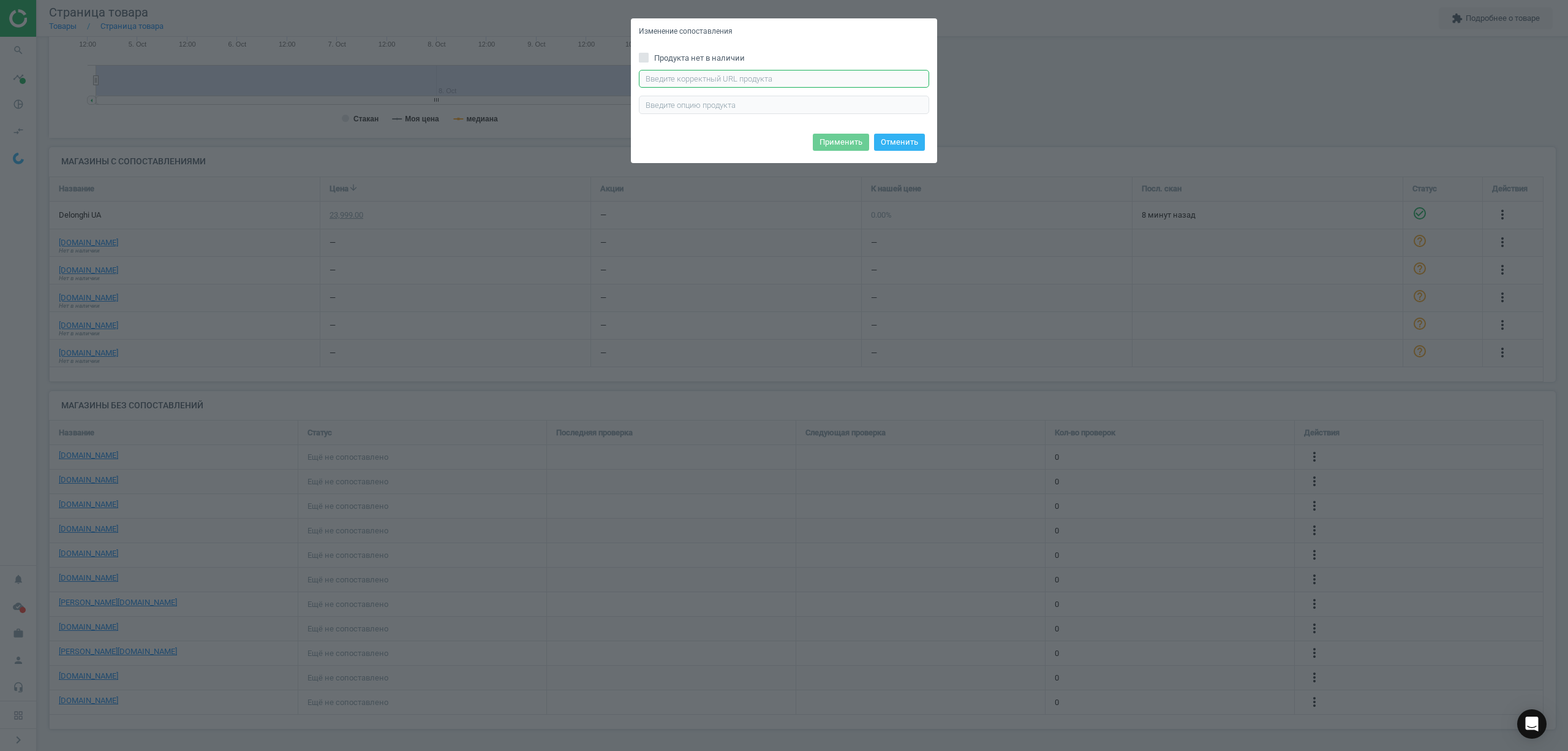
click at [687, 84] on input "text" at bounding box center [784, 79] width 291 height 18
paste input "[URL][DOMAIN_NAME][PERSON_NAME]"
type input "[URL][DOMAIN_NAME][PERSON_NAME]"
click at [824, 140] on button "Применить" at bounding box center [841, 142] width 56 height 17
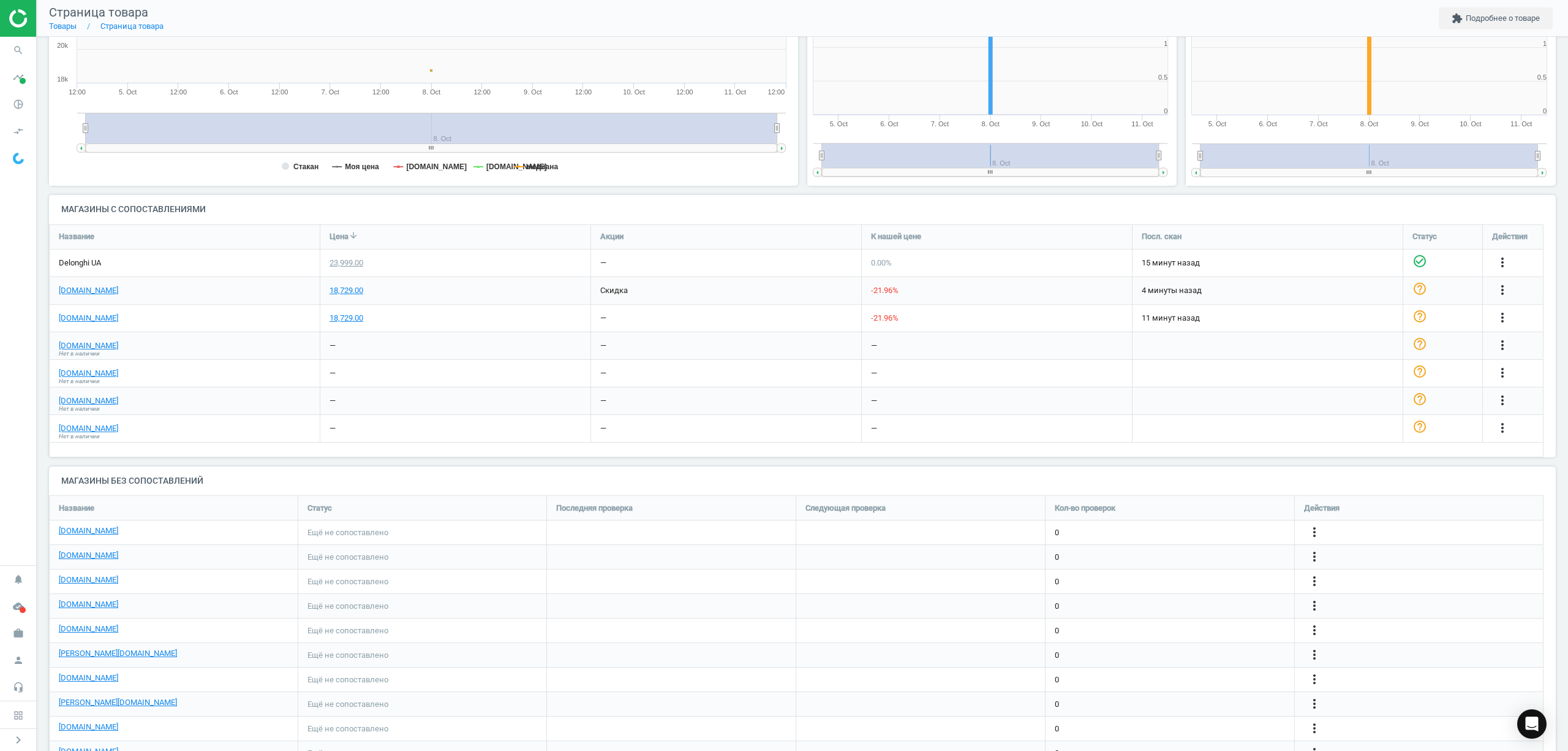
scroll to position [296, 0]
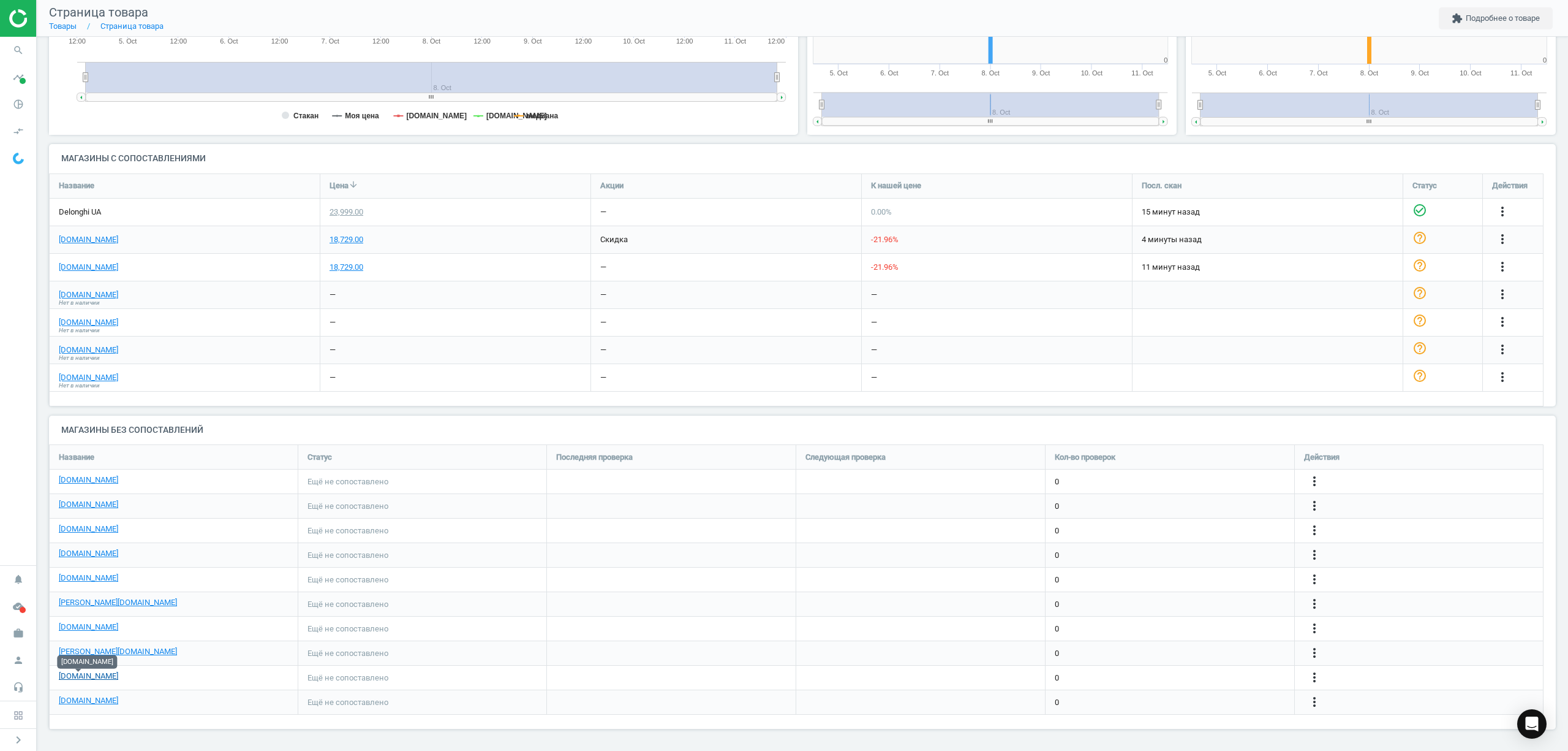
click at [81, 682] on link "[DOMAIN_NAME]" at bounding box center [88, 676] width 59 height 11
click at [1307, 682] on icon "more_vert" at bounding box center [1314, 677] width 15 height 15
click at [1209, 674] on link "Изменить ссылку/опцию" at bounding box center [1219, 672] width 168 height 19
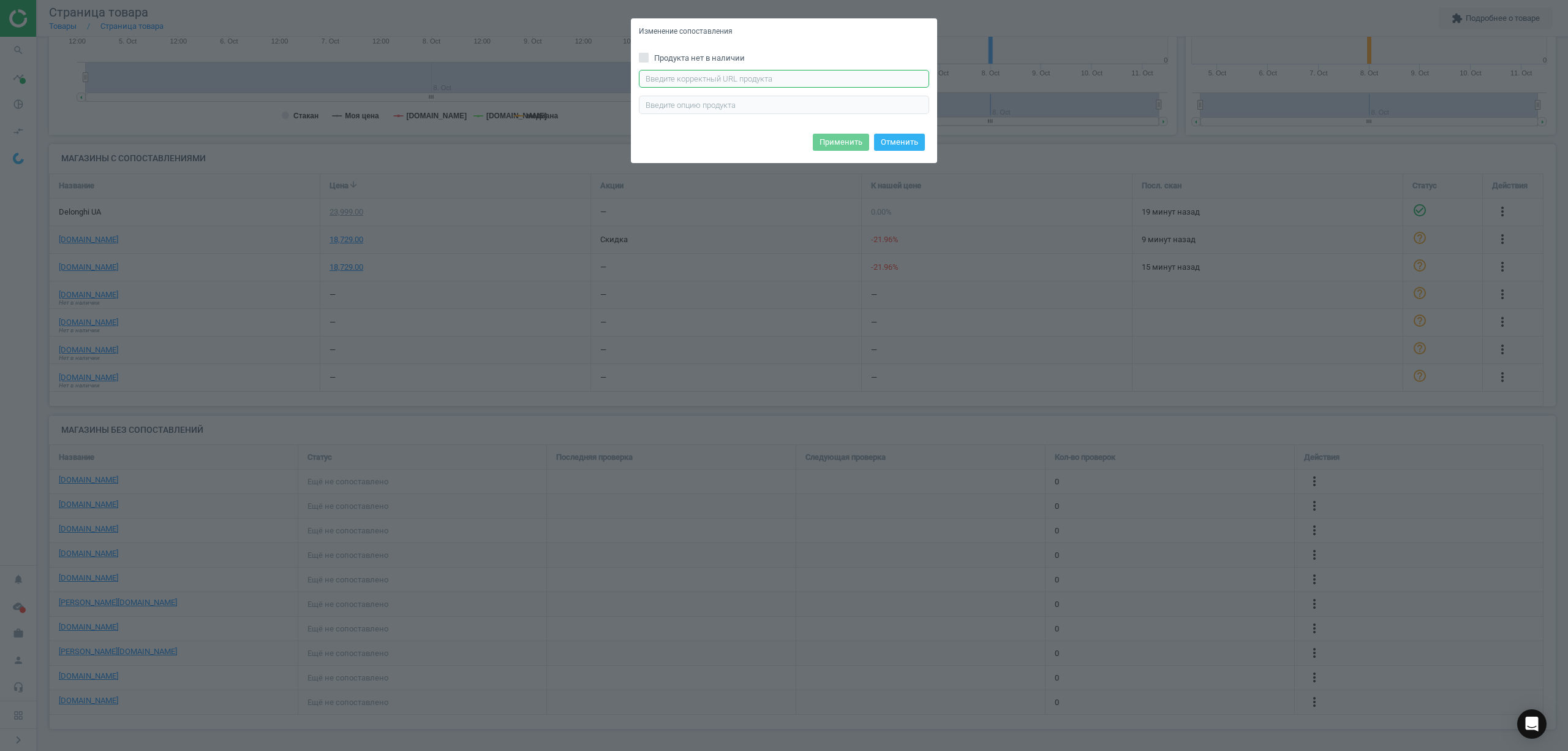
click at [665, 79] on input "text" at bounding box center [784, 79] width 291 height 18
paste input "https://www.ctrs.com.ua/praski-z-parogeneratorom/utyug-s-parogeneratorom-braun-…"
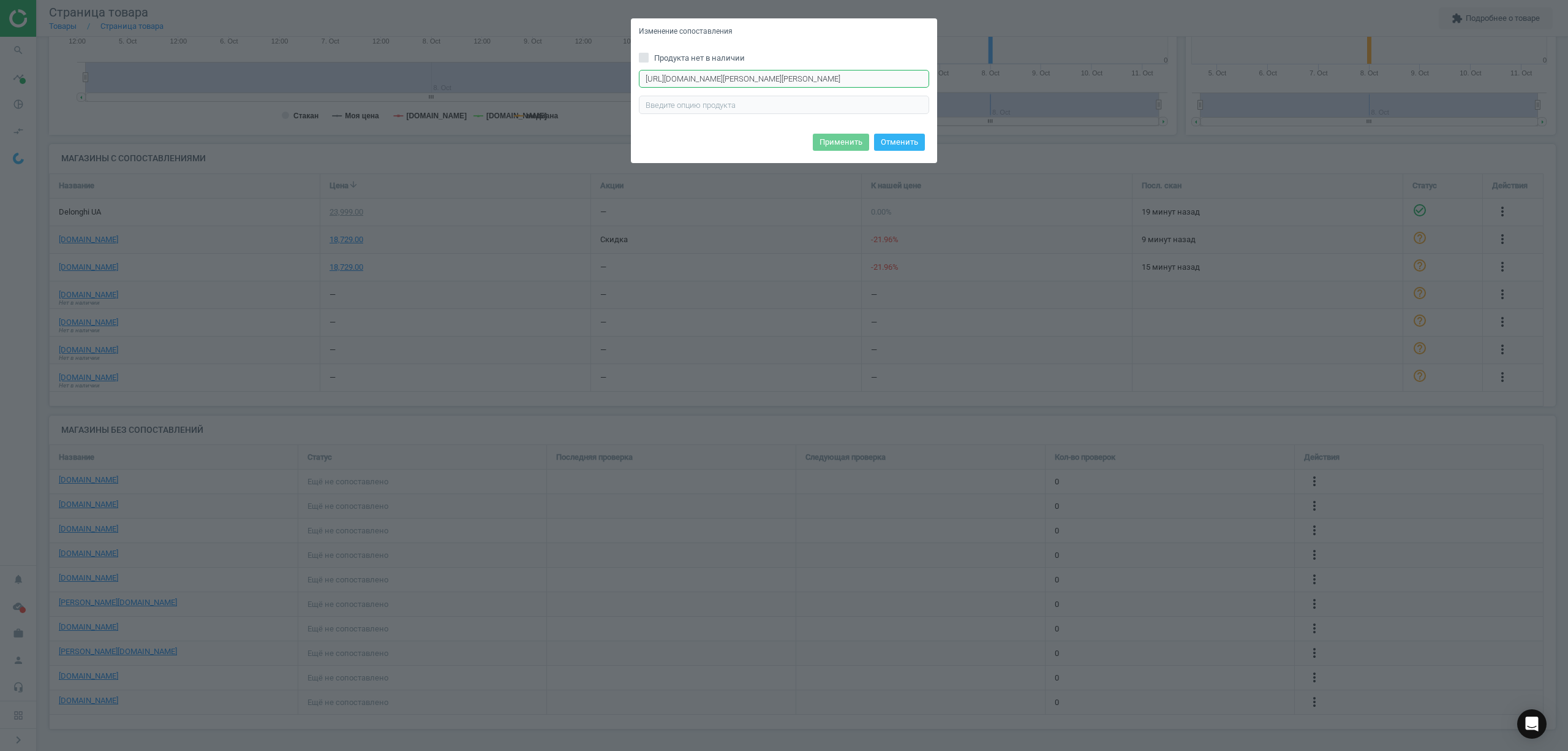
scroll to position [0, 128]
type input "https://www.ctrs.com.ua/praski-z-parogeneratorom/utyug-s-parogeneratorom-braun-…"
click at [834, 139] on button "Применить" at bounding box center [841, 142] width 56 height 17
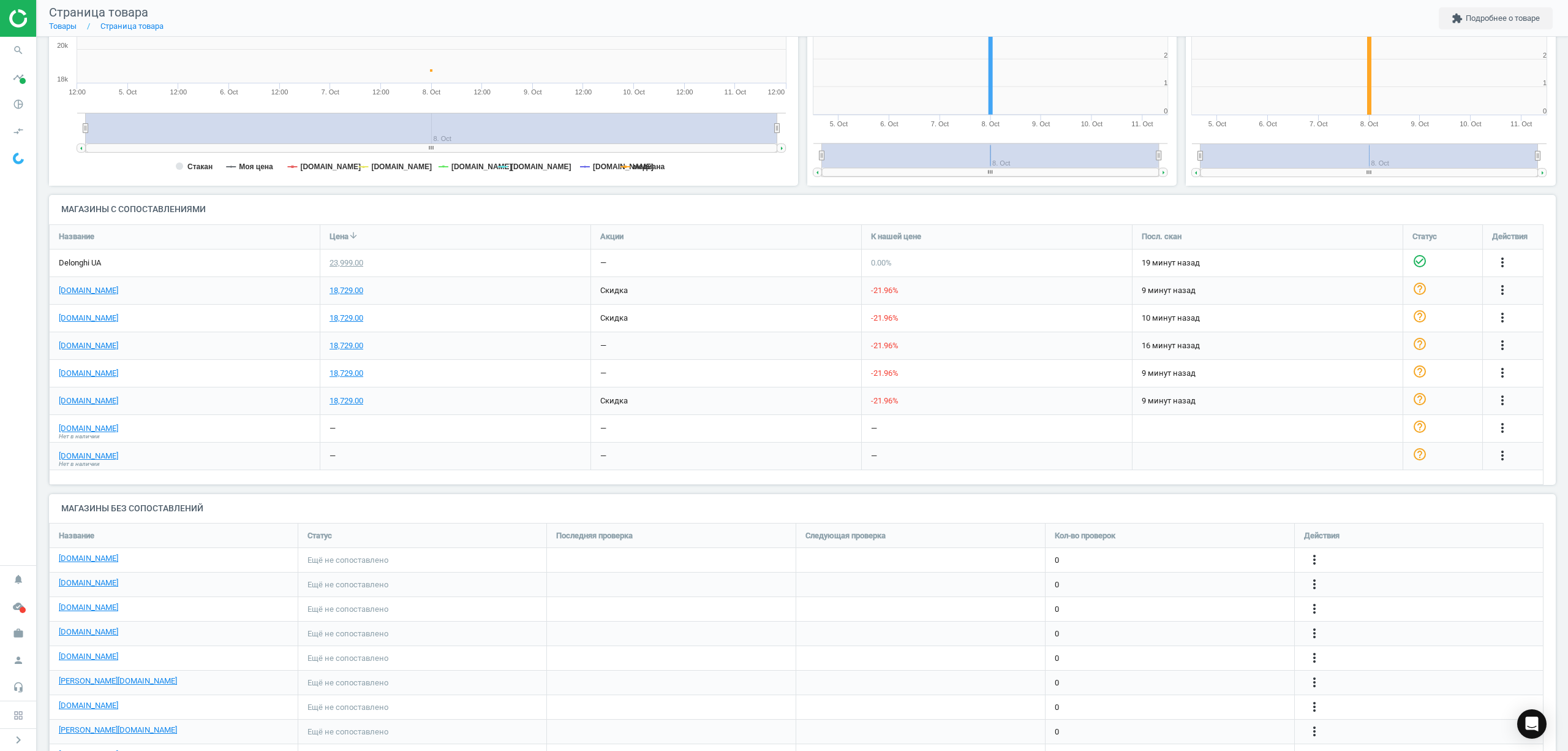
scroll to position [300, 0]
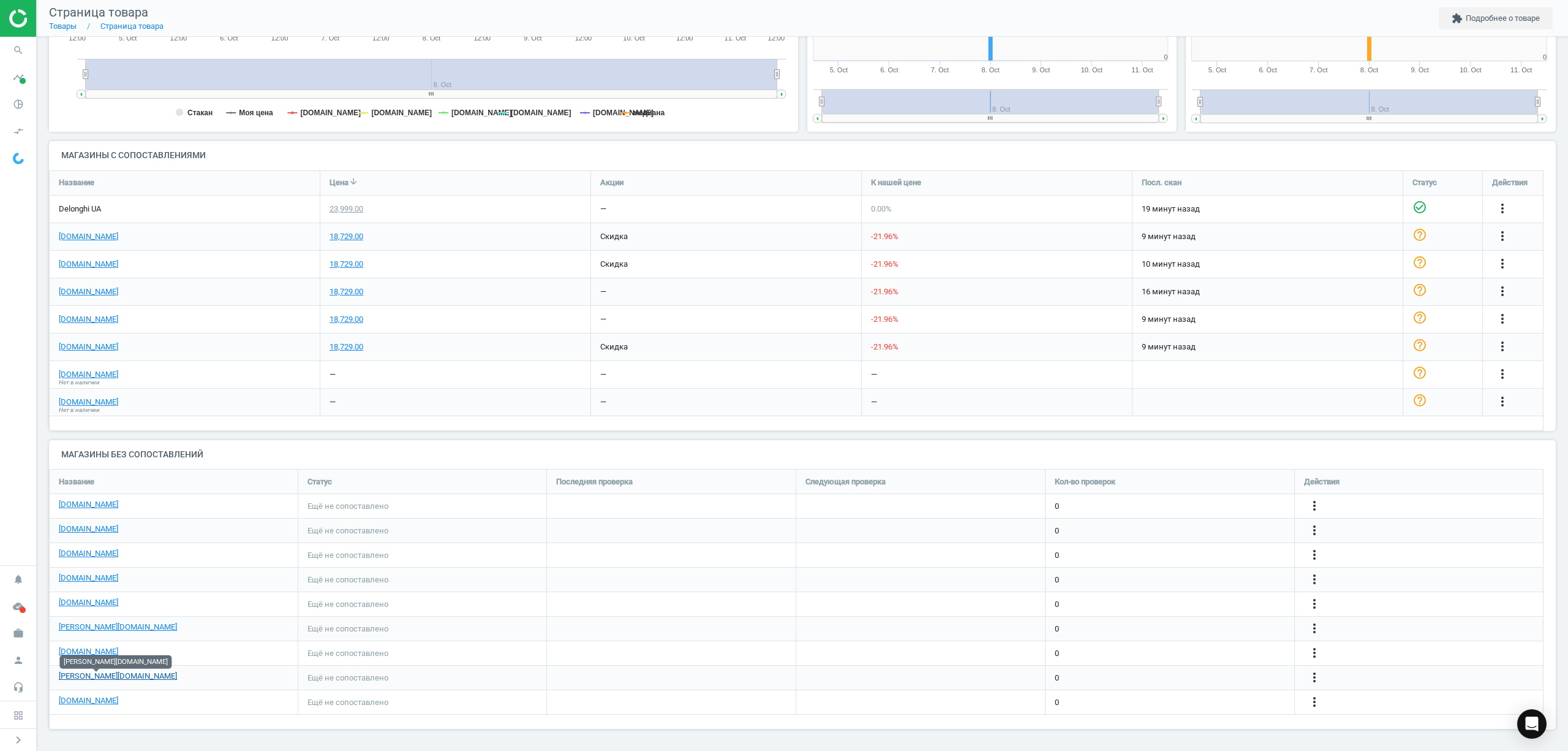
click at [104, 682] on link "[PERSON_NAME][DOMAIN_NAME]" at bounding box center [117, 676] width 118 height 11
click at [1314, 628] on icon "more_vert" at bounding box center [1314, 628] width 15 height 15
click at [1164, 623] on link "Изменить ссылку/опцию" at bounding box center [1219, 623] width 168 height 19
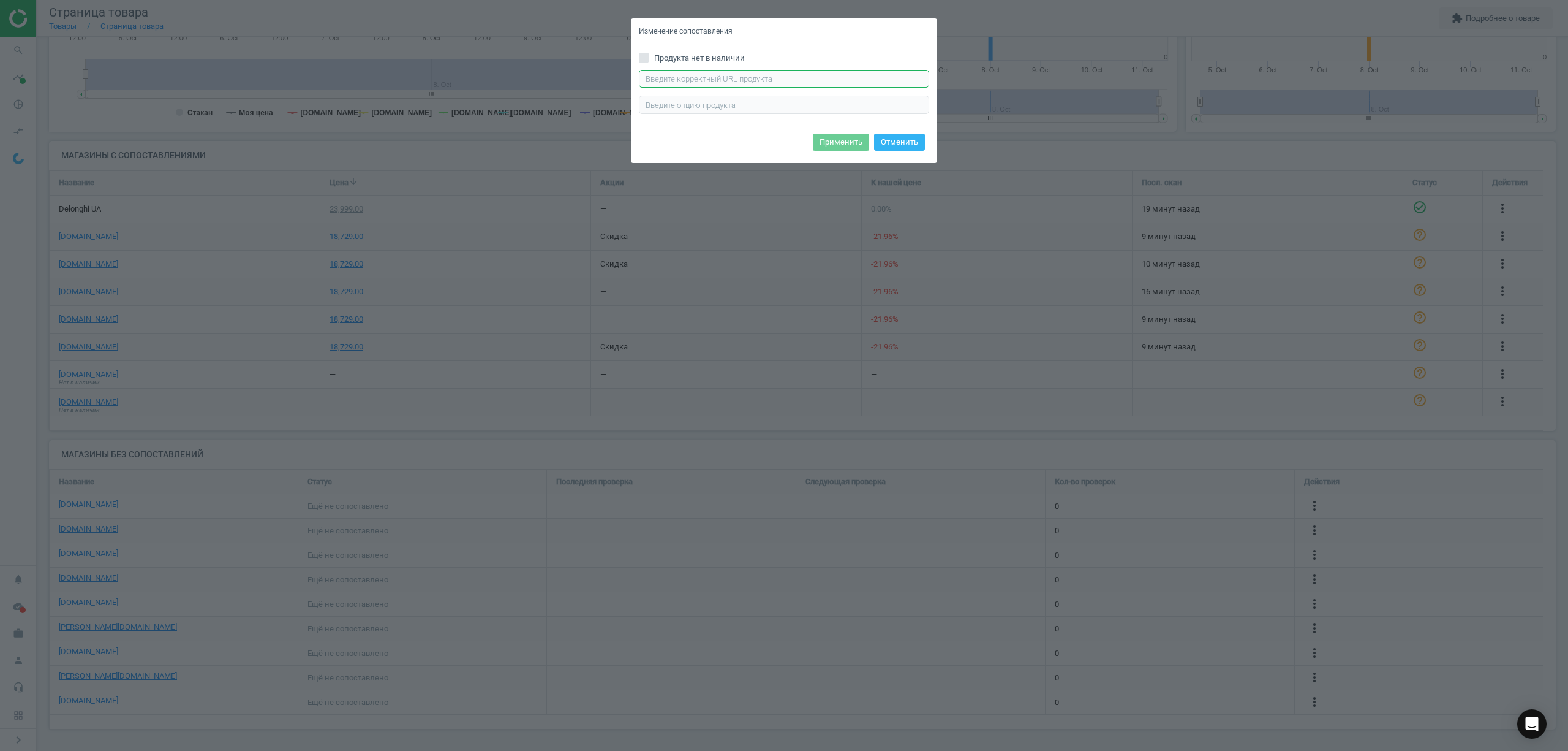
click at [669, 77] on input "text" at bounding box center [784, 79] width 291 height 18
paste input "[URL][PERSON_NAME][DOMAIN_NAME]"
type input "h"
paste input "[URL][PERSON_NAME][DOMAIN_NAME]"
type input "[URL][PERSON_NAME][DOMAIN_NAME]"
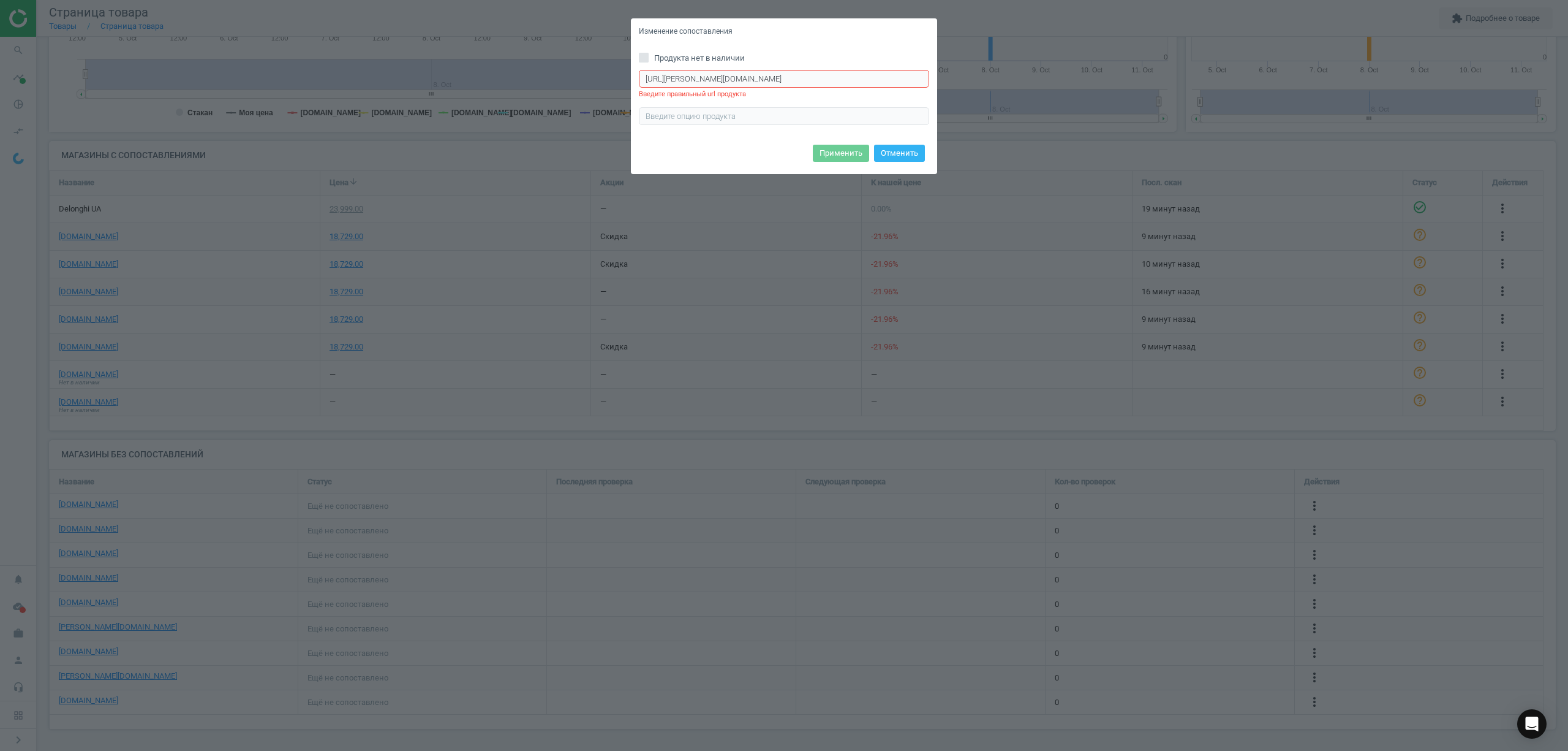
drag, startPoint x: 893, startPoint y: 148, endPoint x: 887, endPoint y: 153, distance: 7.8
click at [892, 148] on button "Отменить" at bounding box center [899, 153] width 51 height 17
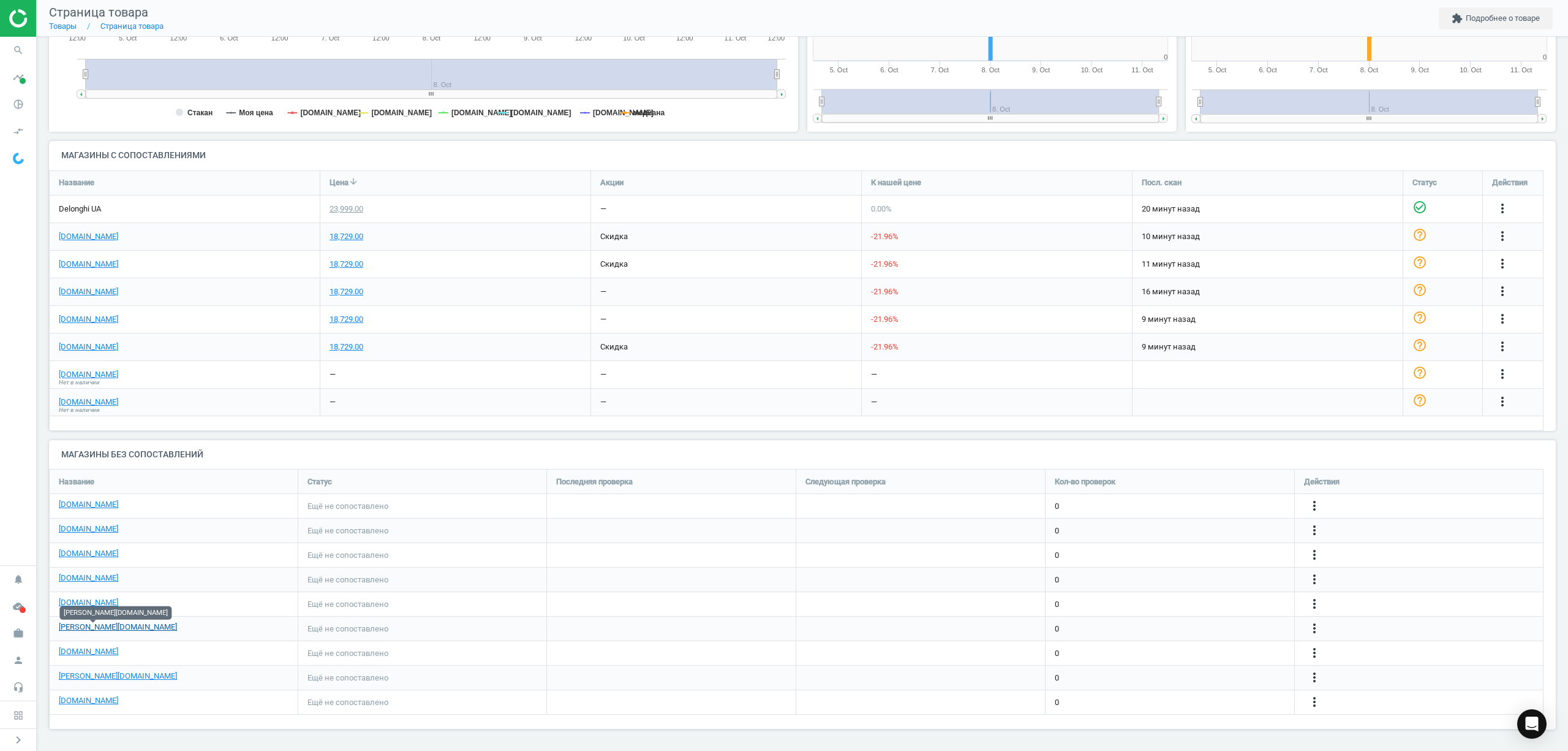
click at [86, 630] on link "[PERSON_NAME][DOMAIN_NAME]" at bounding box center [117, 627] width 118 height 11
click at [1309, 628] on icon "more_vert" at bounding box center [1314, 628] width 15 height 15
click at [1232, 628] on link "Изменить ссылку/опцию" at bounding box center [1219, 623] width 168 height 19
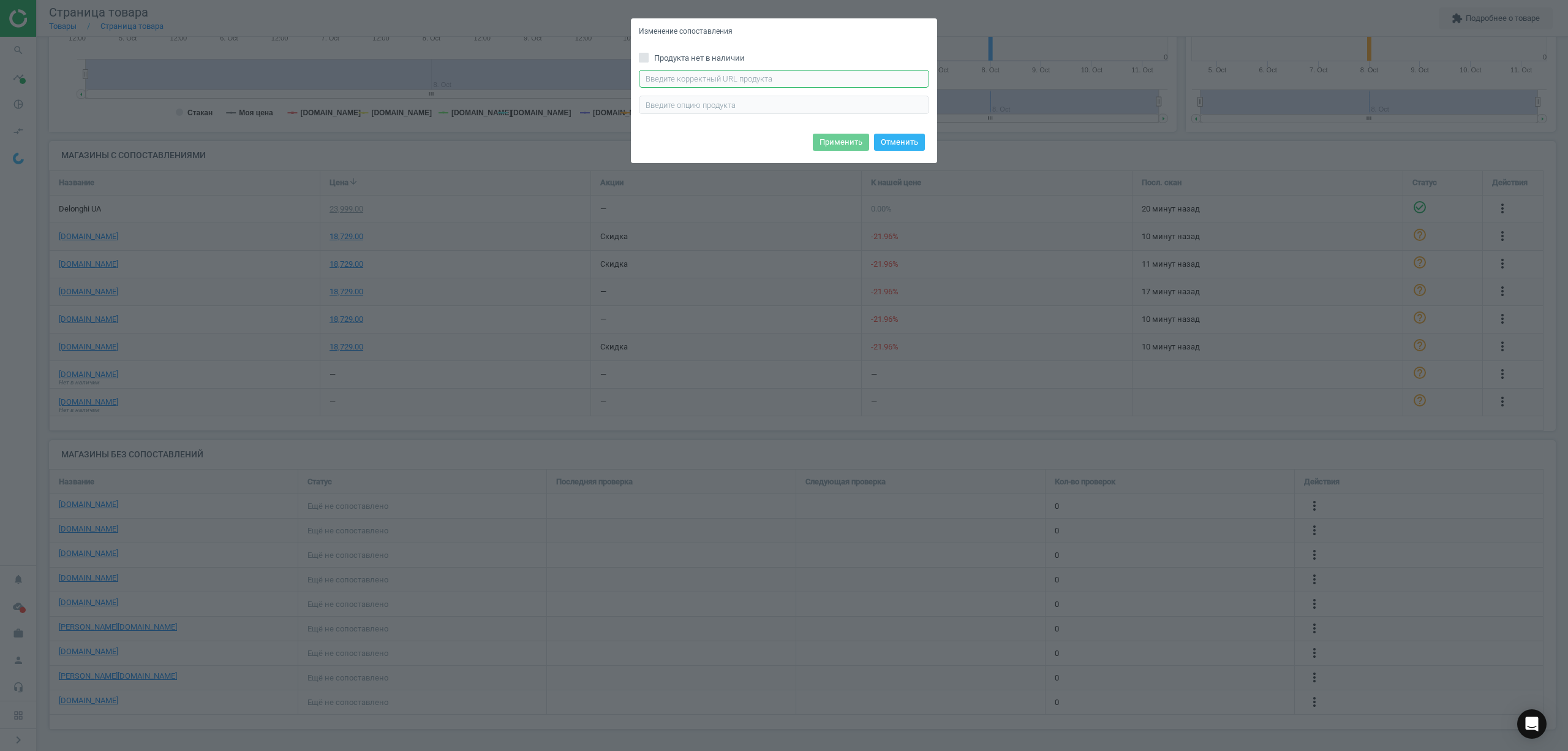
click at [662, 76] on input "text" at bounding box center [784, 79] width 291 height 18
paste input "https://braun-shop.com.ua/hladylnaia-systema-braun-carestyle-9-pro-is-9090-bk/"
type input "https://braun-shop.com.ua/hladylnaia-systema-braun-carestyle-9-pro-is-9090-bk/"
click at [822, 136] on button "Применить" at bounding box center [841, 142] width 56 height 17
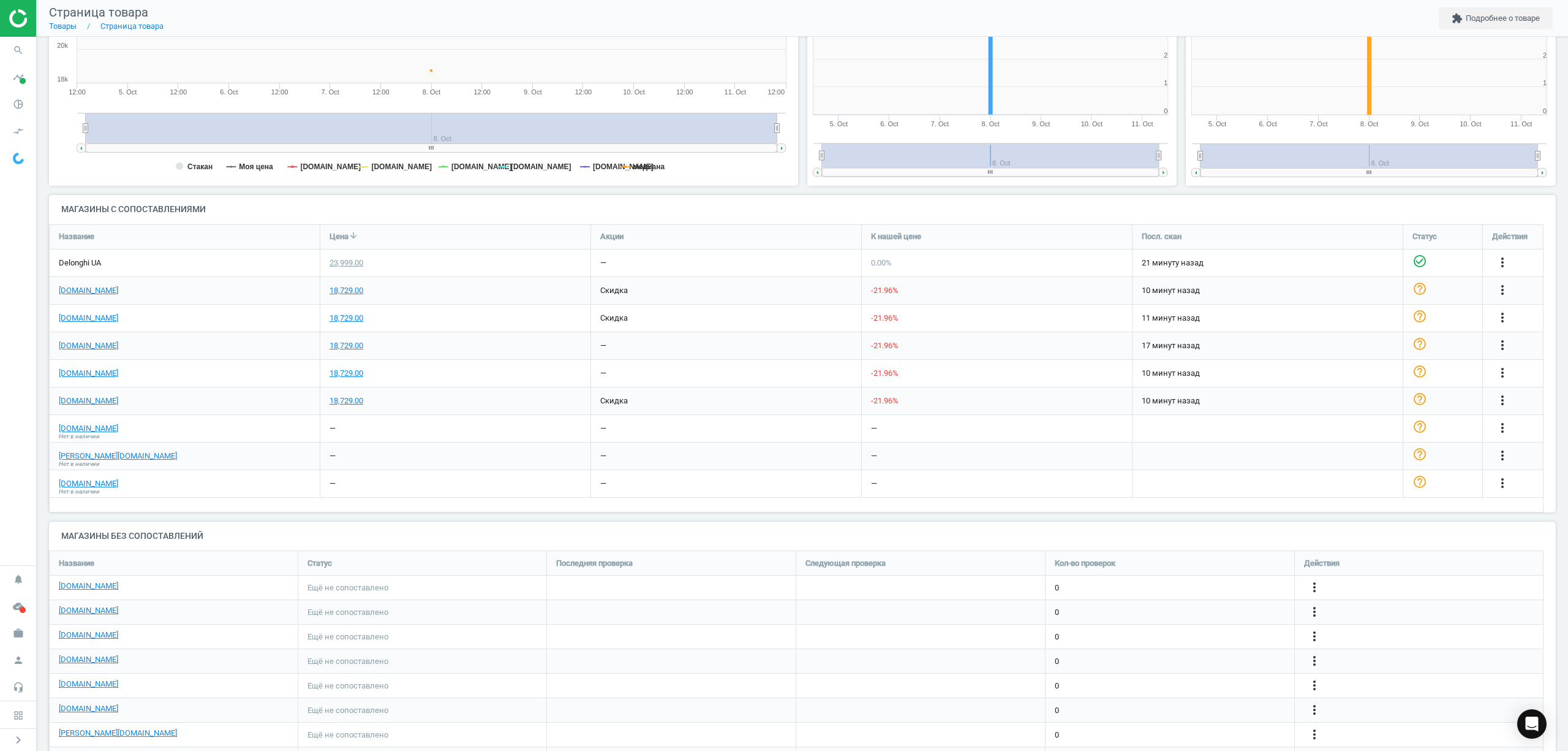
scroll to position [303, 0]
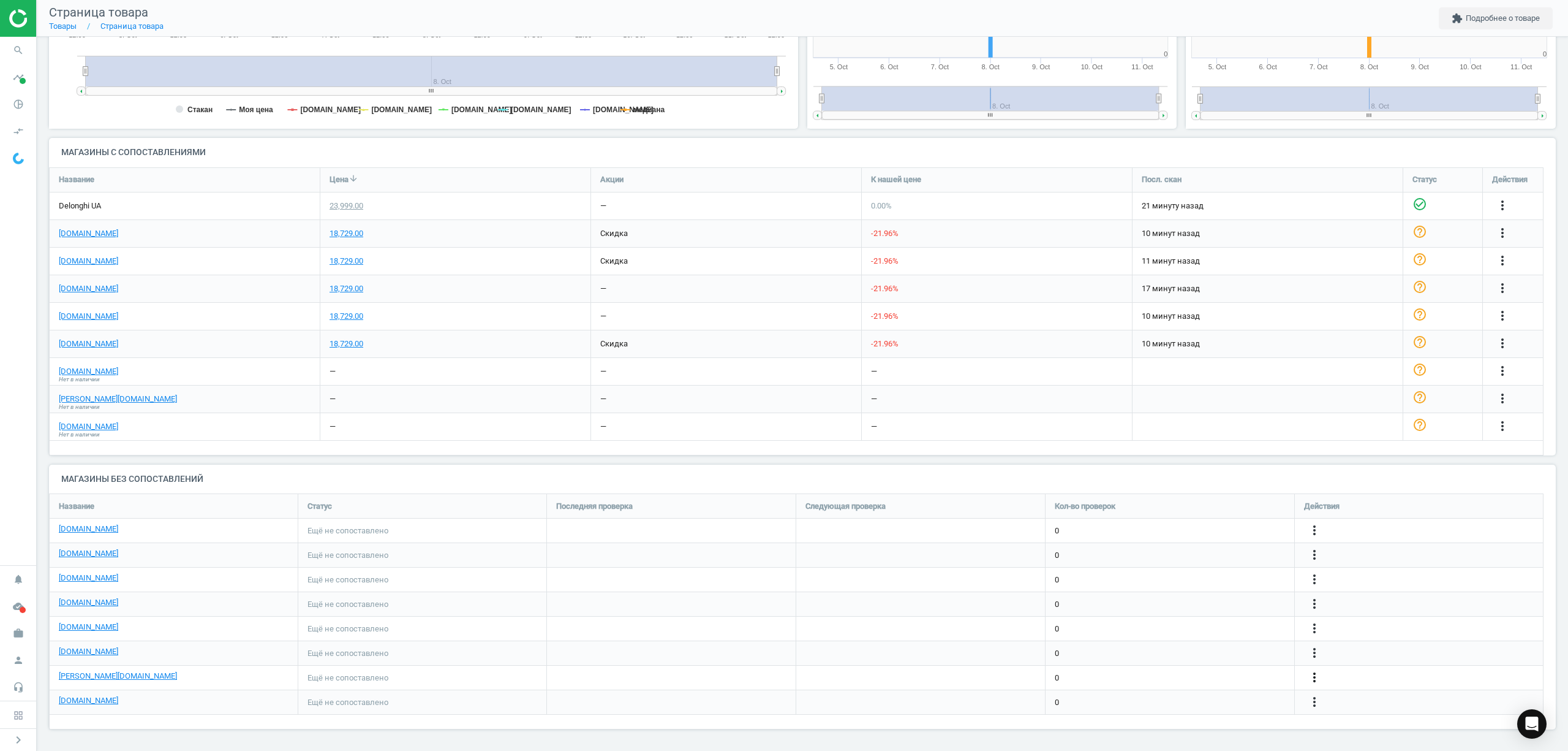
click at [1319, 682] on icon "more_vert" at bounding box center [1314, 677] width 15 height 15
click at [1198, 669] on link "Изменить ссылку/опцию" at bounding box center [1219, 672] width 168 height 19
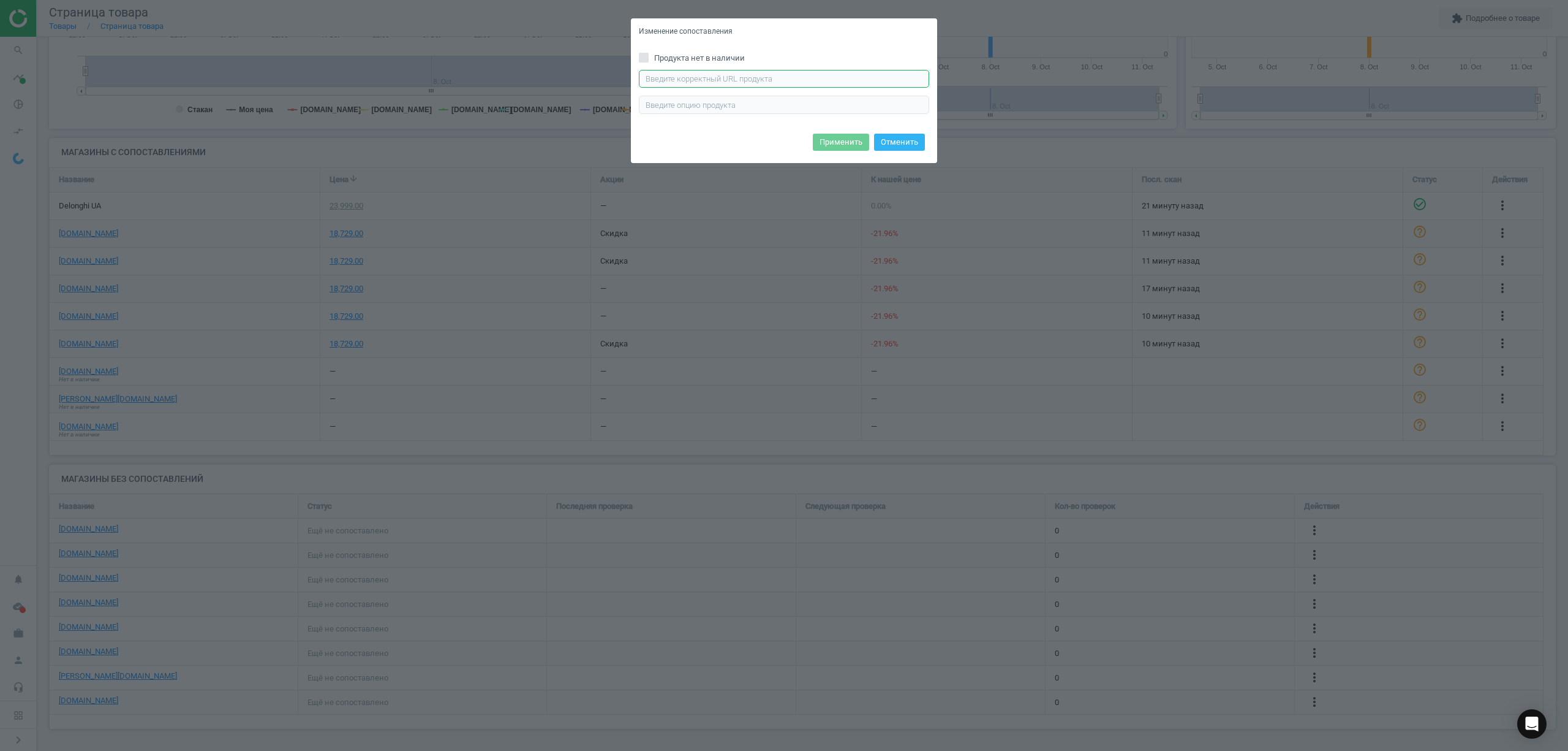
click at [684, 77] on input "text" at bounding box center [784, 79] width 291 height 18
paste input "https://braun-shop.com.ua/hladylnaia-systema-braun-carestyle-9-pro-is-9090-bk/"
type input "h"
click at [894, 142] on button "Отменить" at bounding box center [899, 142] width 51 height 17
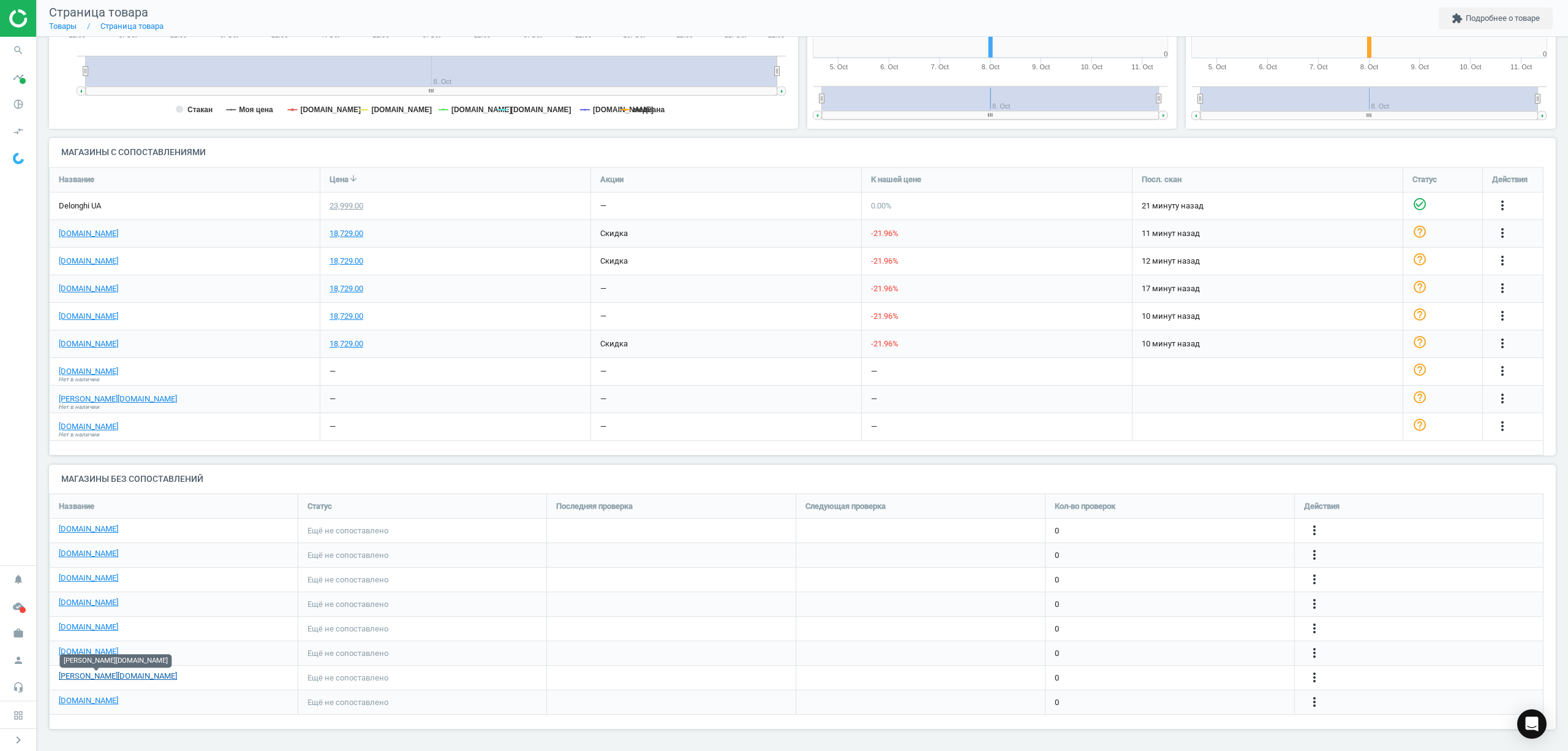
click at [70, 678] on link "[PERSON_NAME][DOMAIN_NAME]" at bounding box center [117, 676] width 118 height 11
click at [1311, 677] on icon "more_vert" at bounding box center [1314, 677] width 15 height 15
click at [1199, 670] on link "Изменить ссылку/опцию" at bounding box center [1219, 672] width 168 height 19
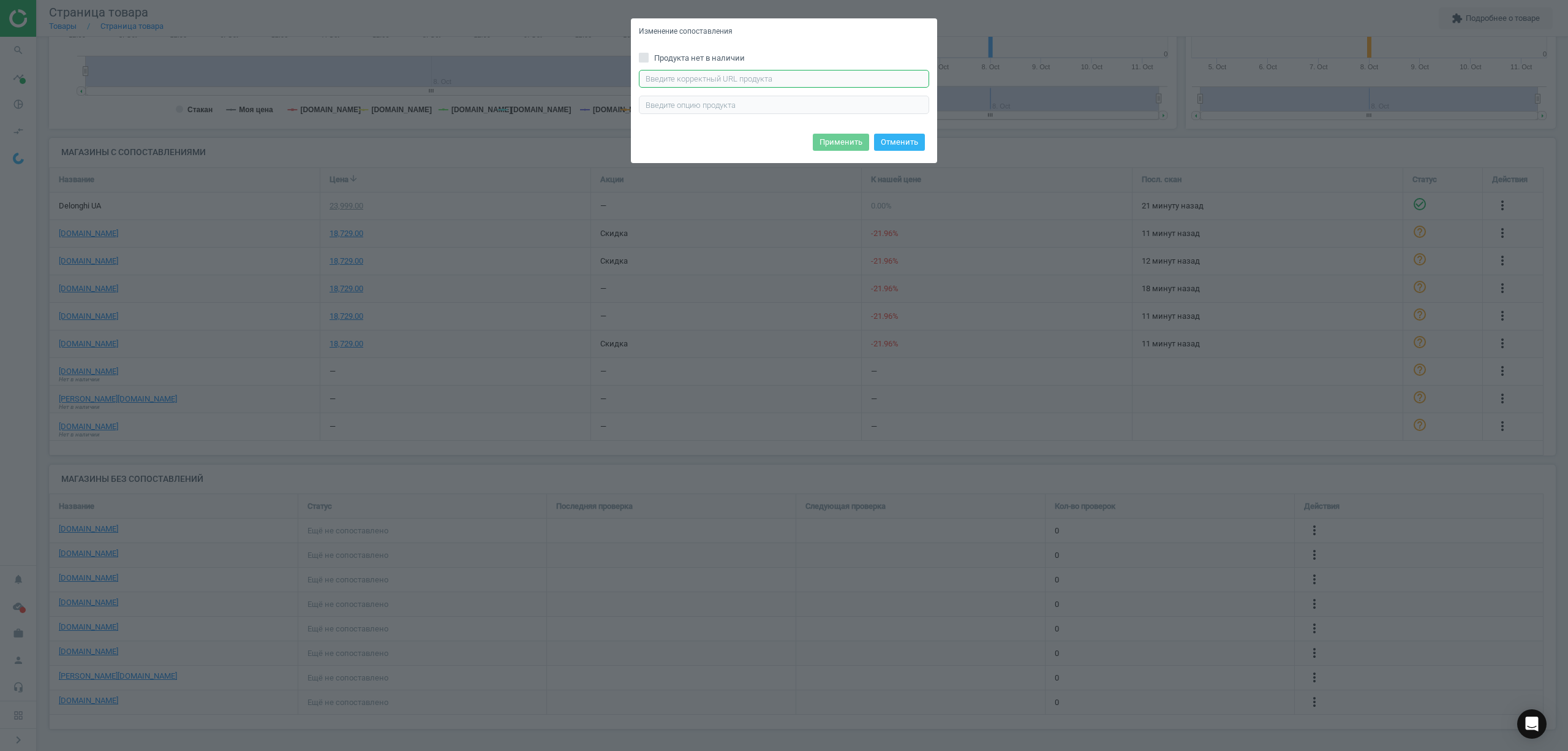
click at [666, 74] on input "text" at bounding box center [784, 79] width 291 height 18
paste input "https://braun-market.com.ua/ua/detailed/prasuvaln_sistemi/braun_is_9090_bk.htm"
type input "https://braun-market.com.ua/ua/detailed/prasuvaln_sistemi/braun_is_9090_bk.htm"
click at [836, 140] on button "Применить" at bounding box center [841, 142] width 56 height 17
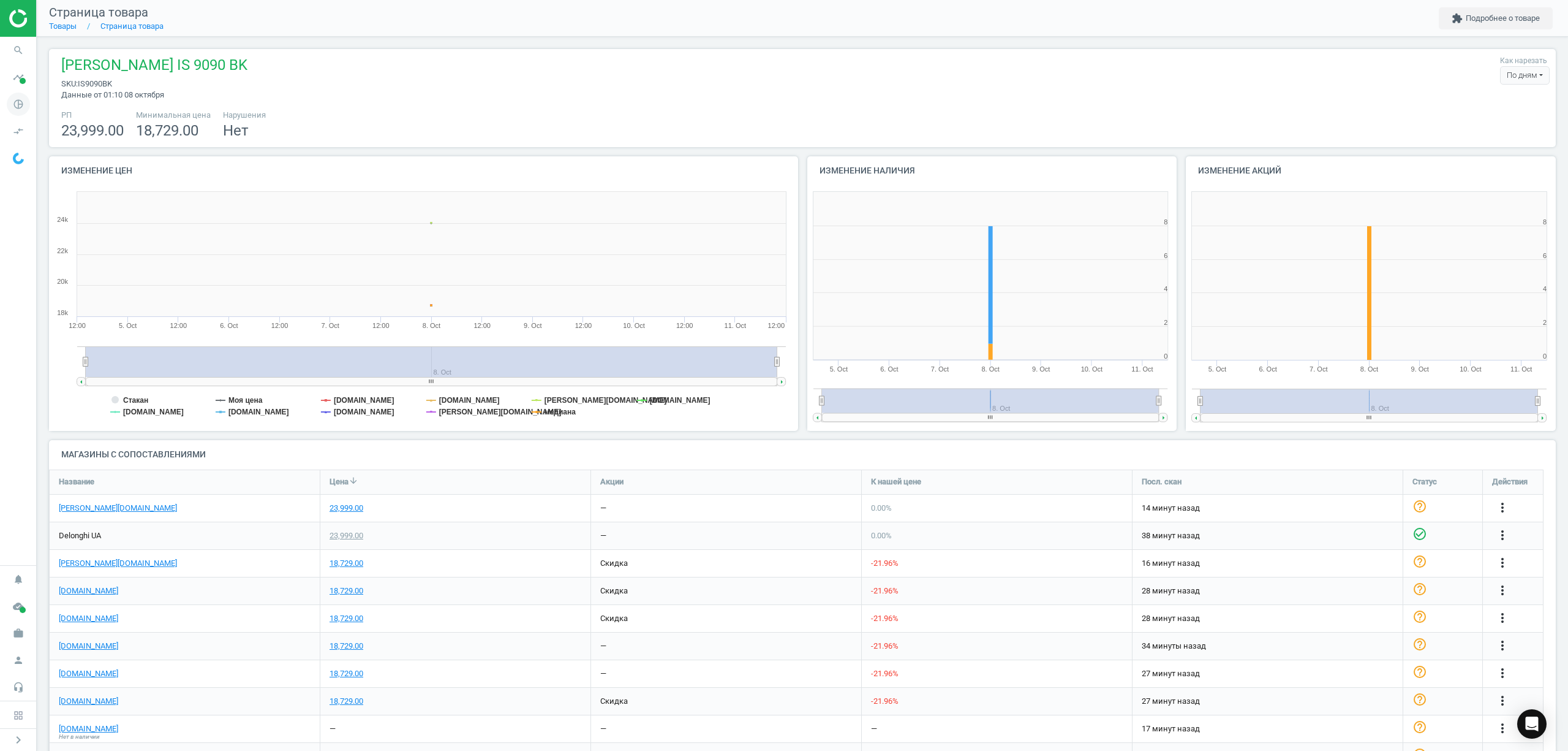
click at [11, 106] on icon "pie_chart_outlined" at bounding box center [18, 104] width 23 height 23
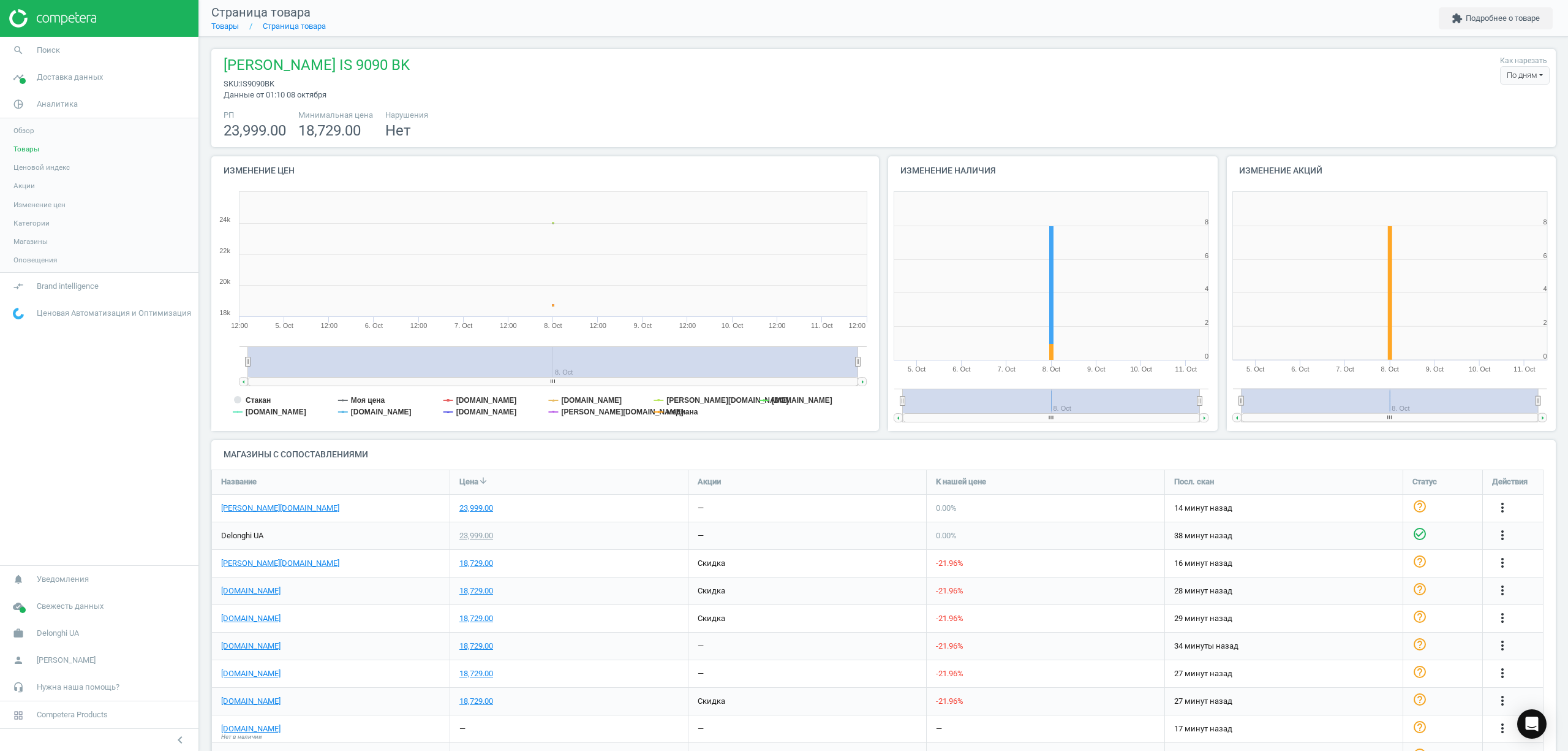
click at [37, 146] on span "Товары" at bounding box center [26, 149] width 26 height 10
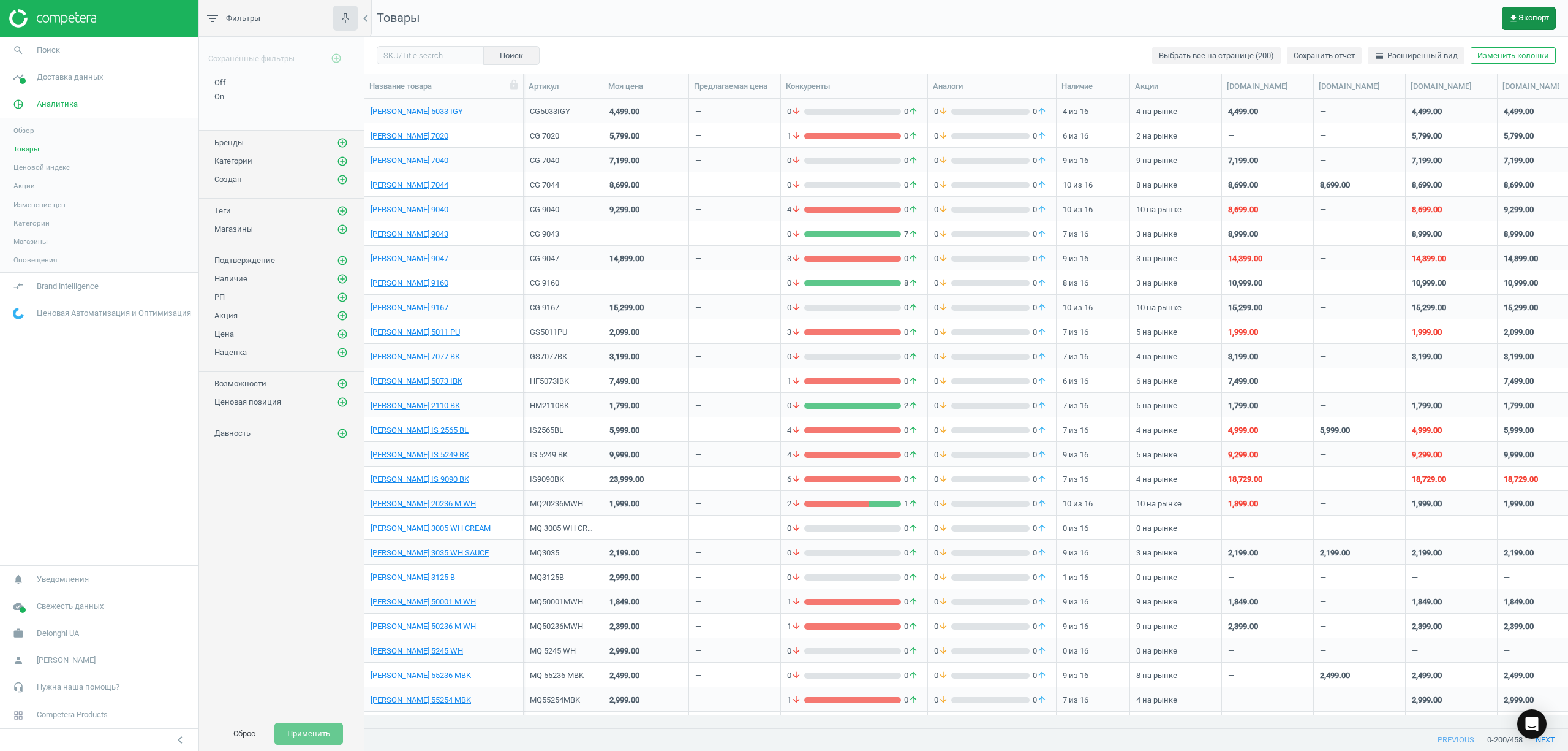
click at [1532, 15] on span "get_app Экспорт" at bounding box center [1529, 19] width 41 height 10
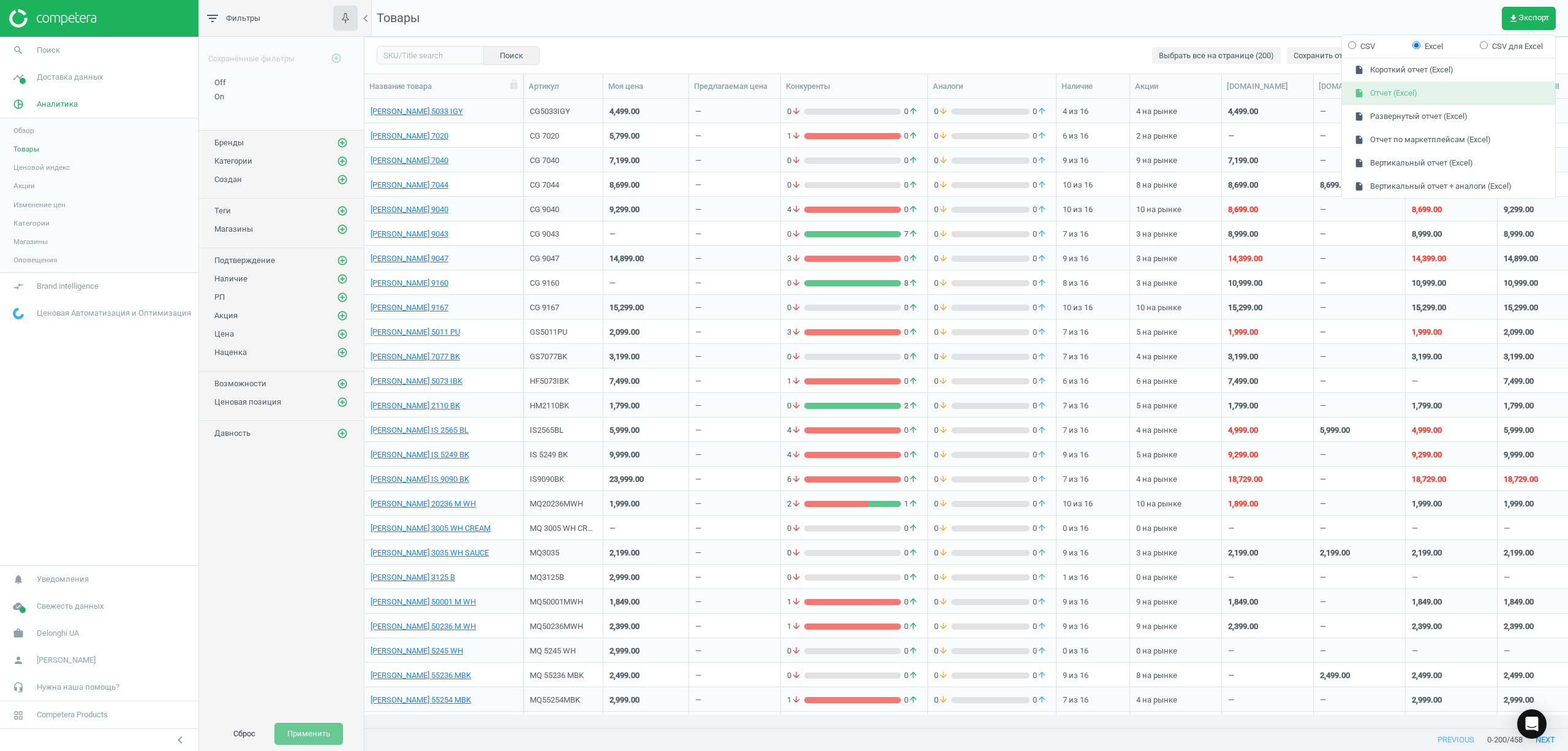
click at [1376, 97] on button "insert_drive_file Отчет (Excel)" at bounding box center [1448, 93] width 213 height 23
